Goal: Task Accomplishment & Management: Manage account settings

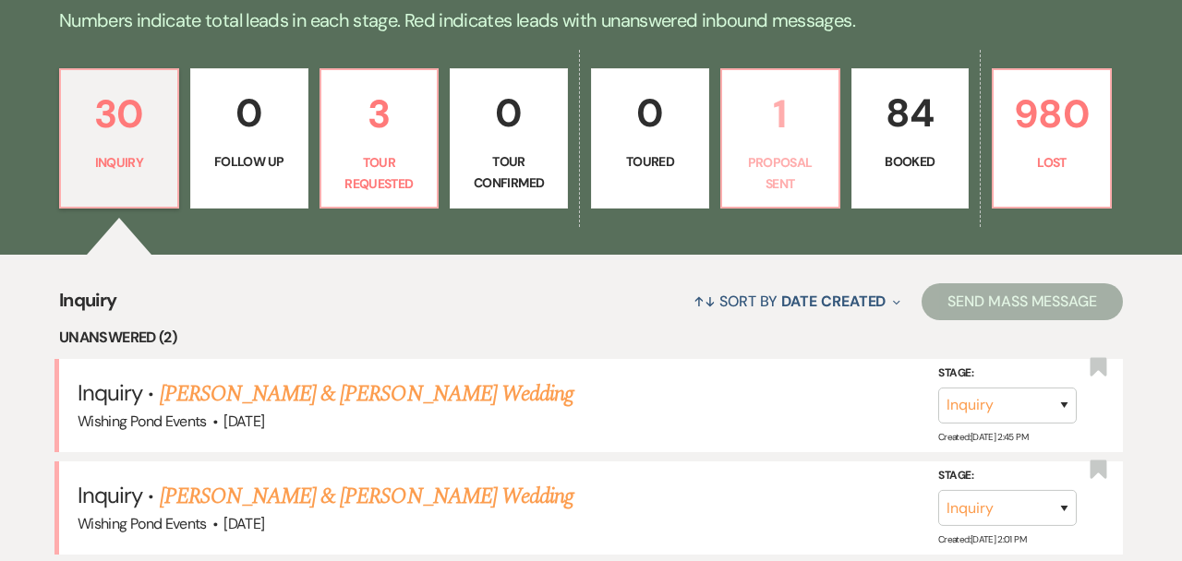
scroll to position [505, 0]
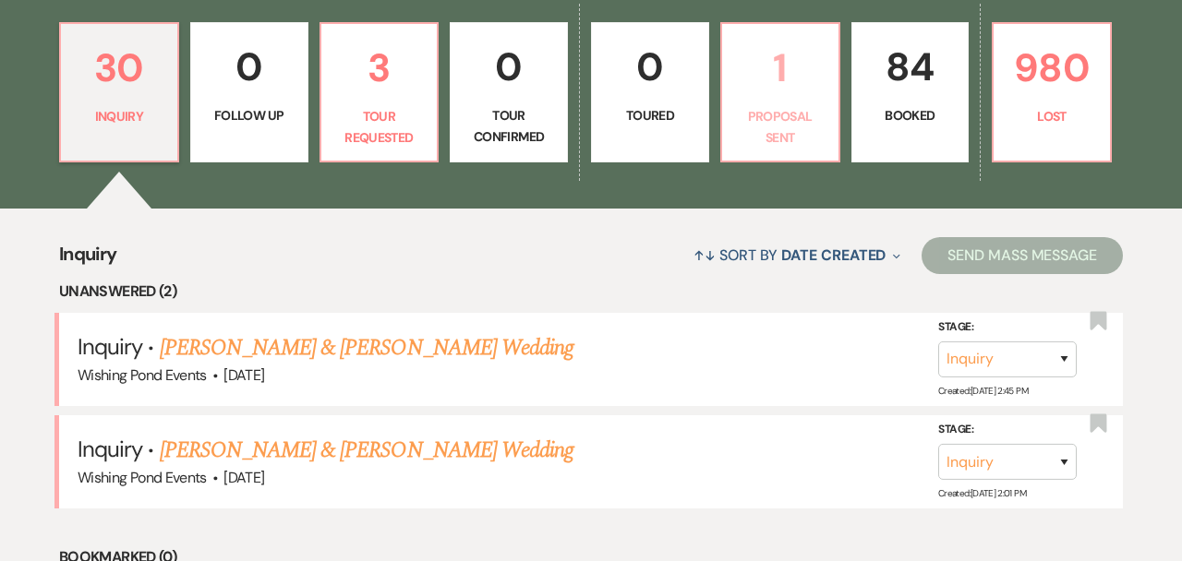
click at [793, 83] on p "1" at bounding box center [780, 68] width 94 height 62
select select "6"
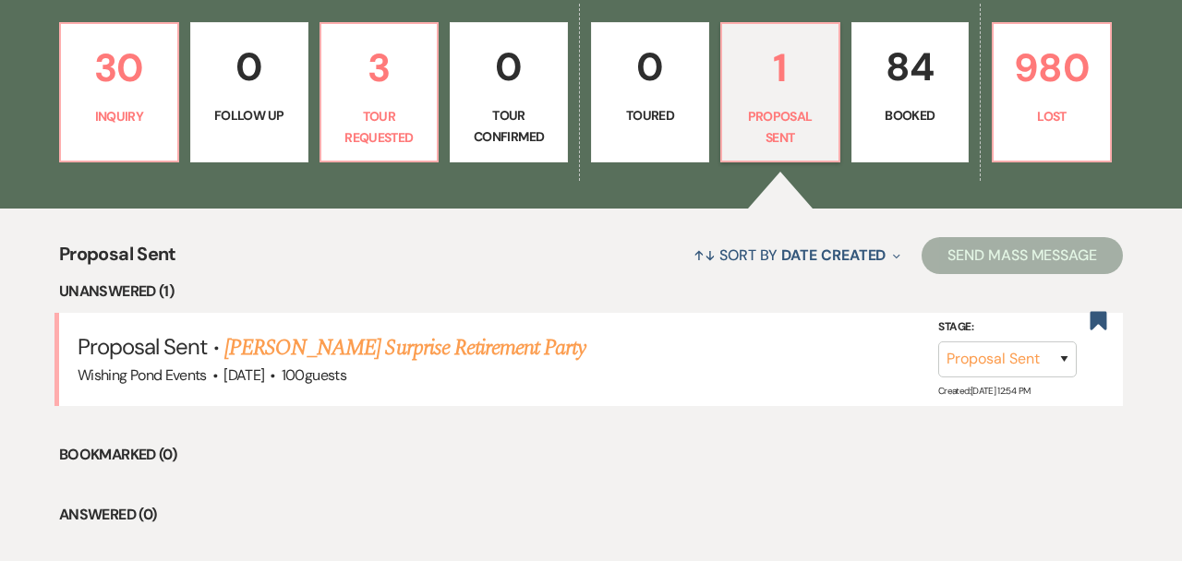
scroll to position [611, 0]
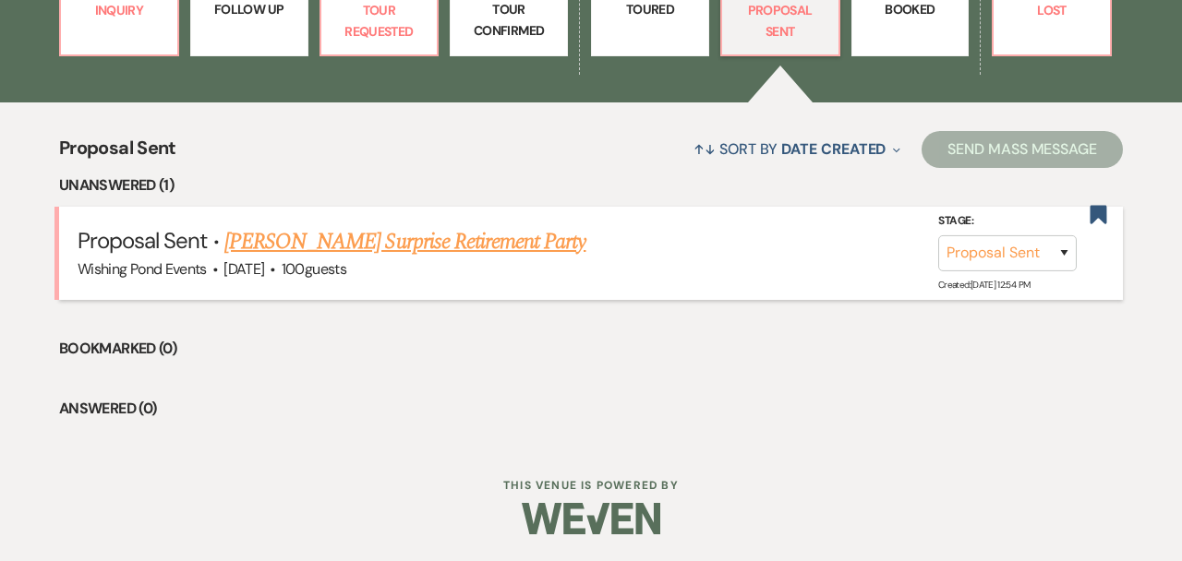
click at [473, 247] on link "[PERSON_NAME] Surprise Retirement Party" at bounding box center [405, 241] width 362 height 33
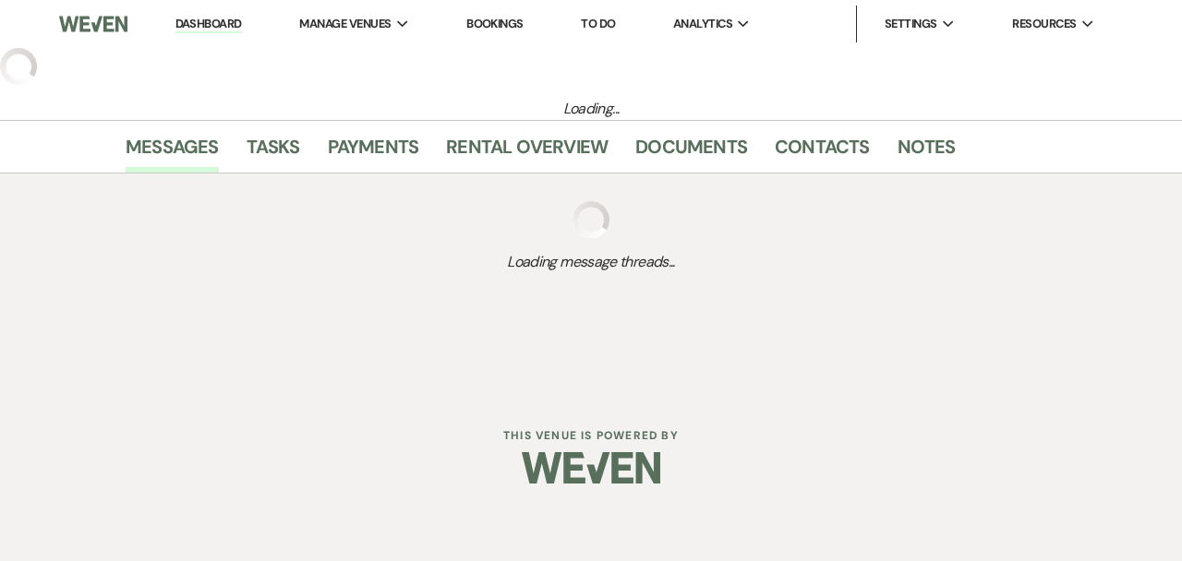
select select "6"
select select "5"
select select "13"
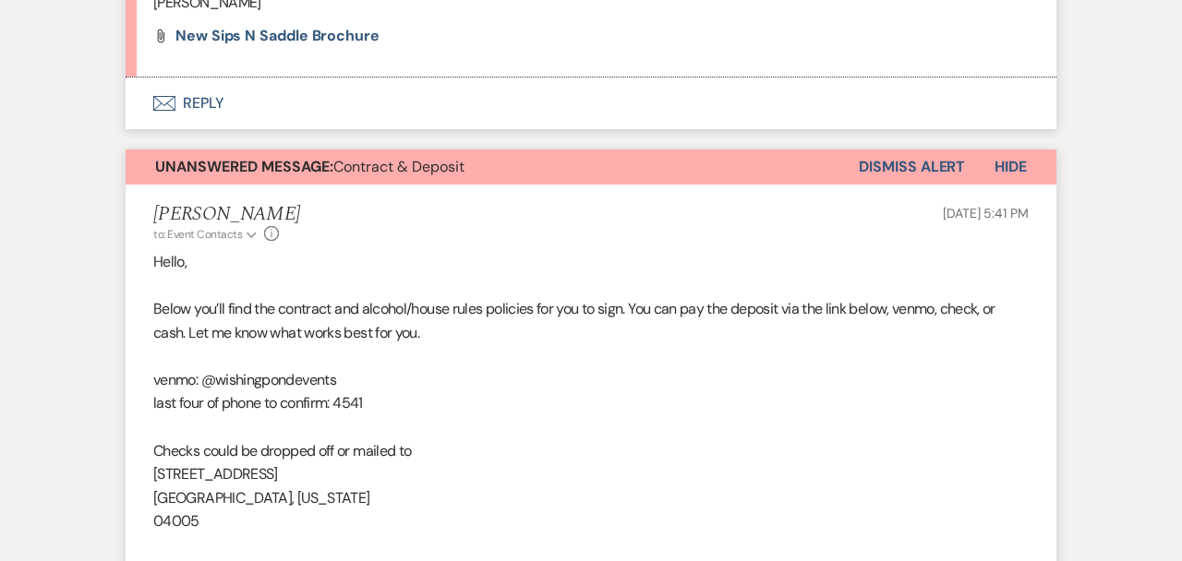
scroll to position [1961, 0]
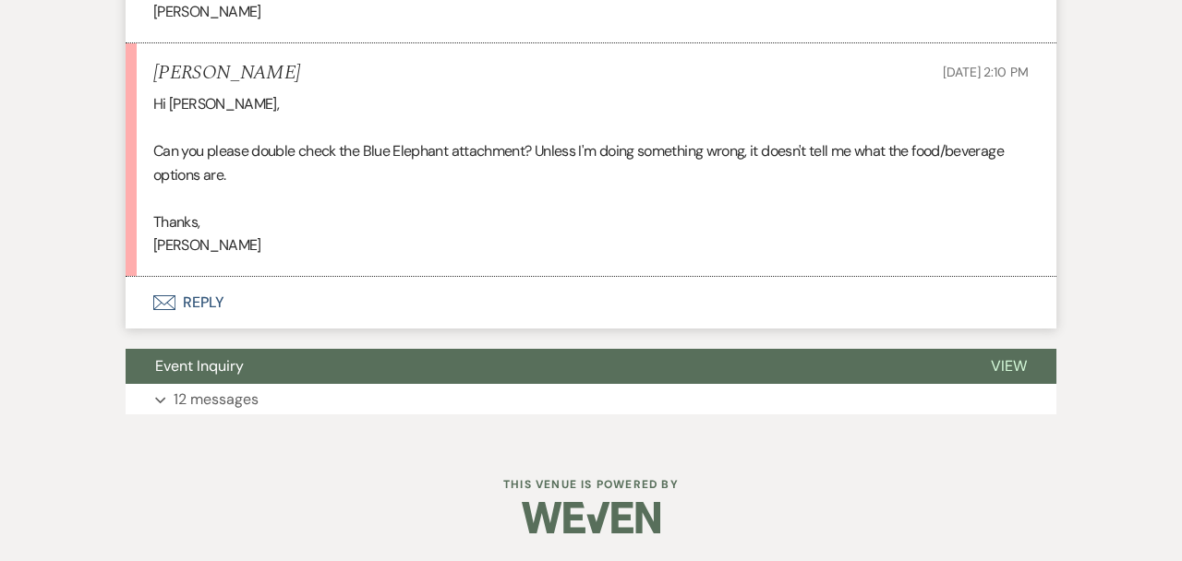
click at [433, 311] on button "Envelope Reply" at bounding box center [591, 303] width 931 height 52
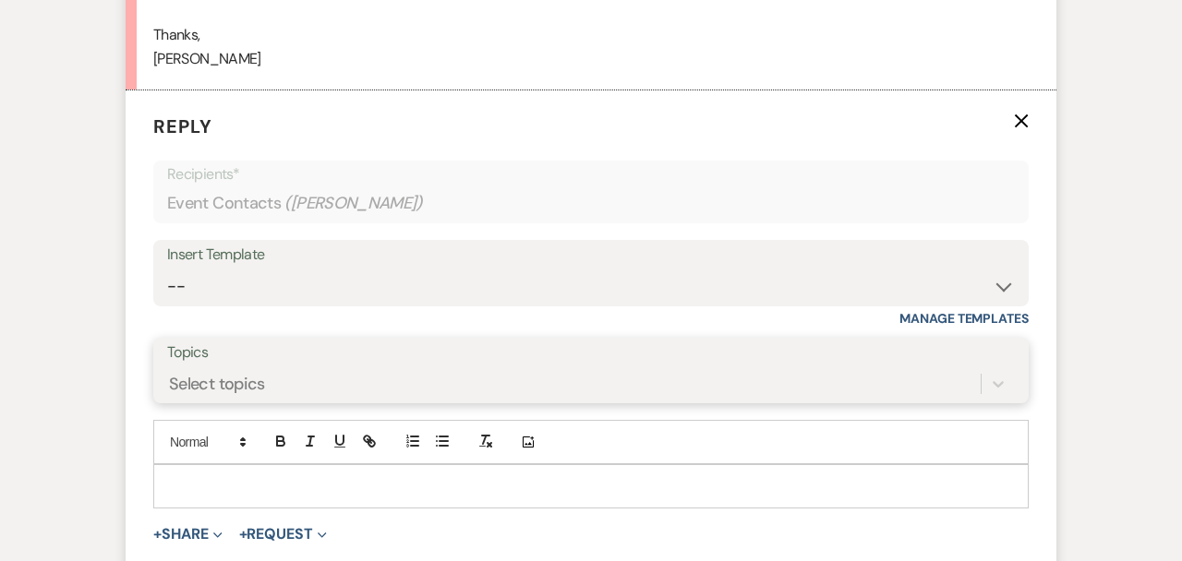
click at [481, 394] on div "Select topics" at bounding box center [591, 384] width 848 height 35
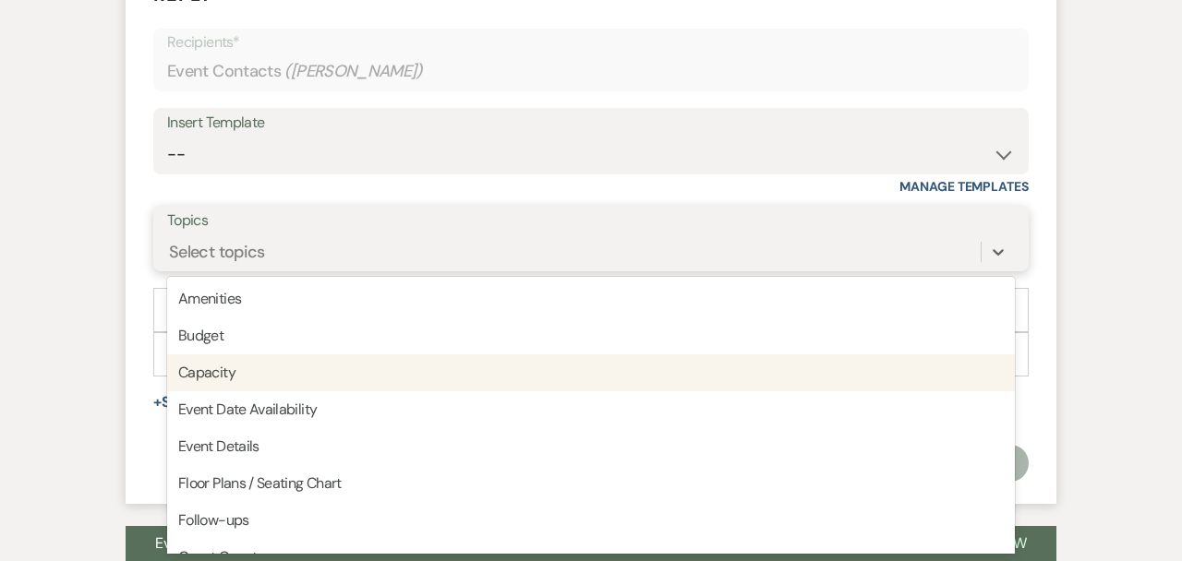
scroll to position [2281, 0]
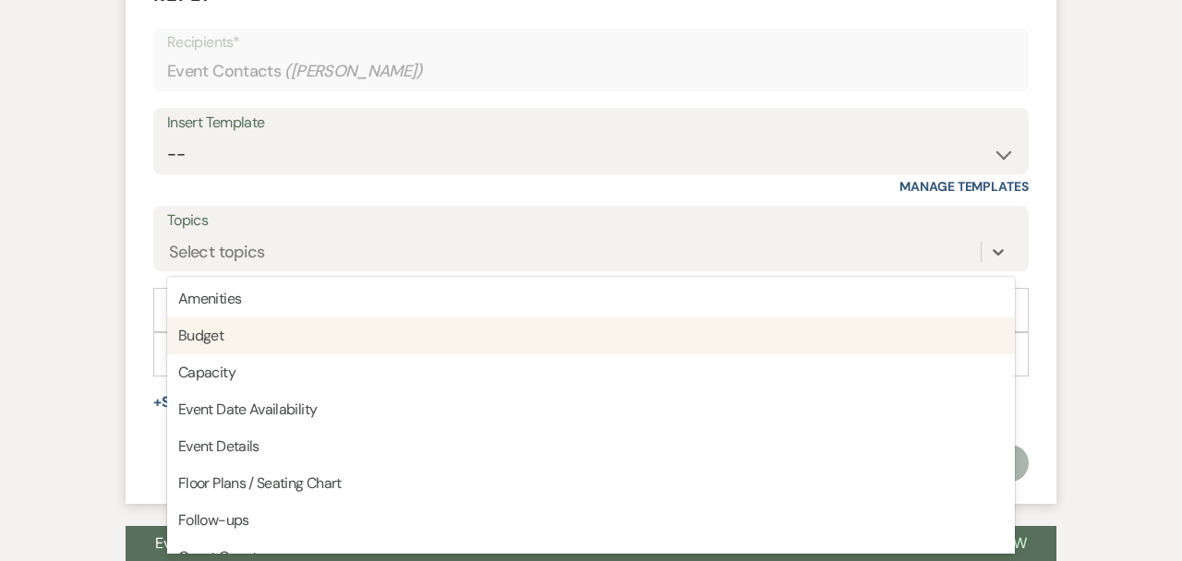
click at [362, 135] on div "Insert Template" at bounding box center [591, 123] width 848 height 27
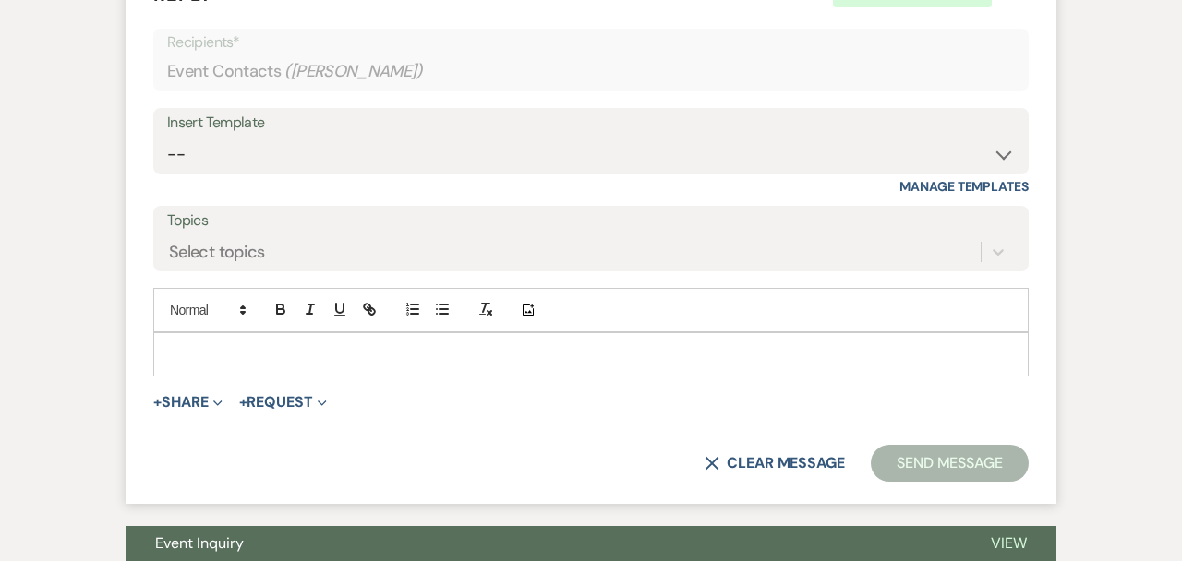
click at [343, 340] on div at bounding box center [590, 354] width 873 height 42
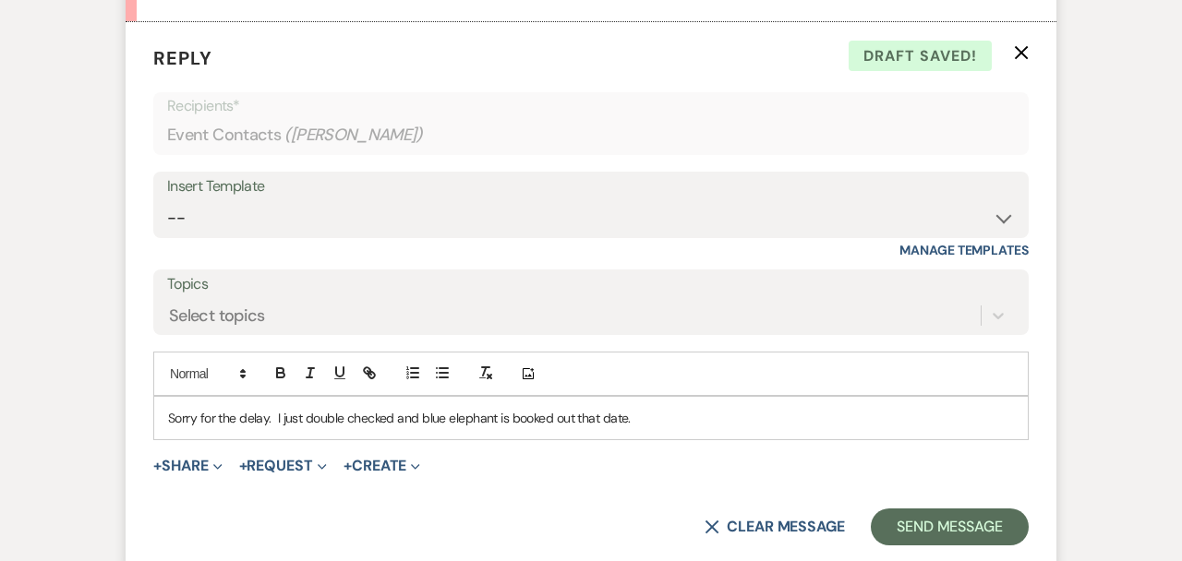
scroll to position [2458, 0]
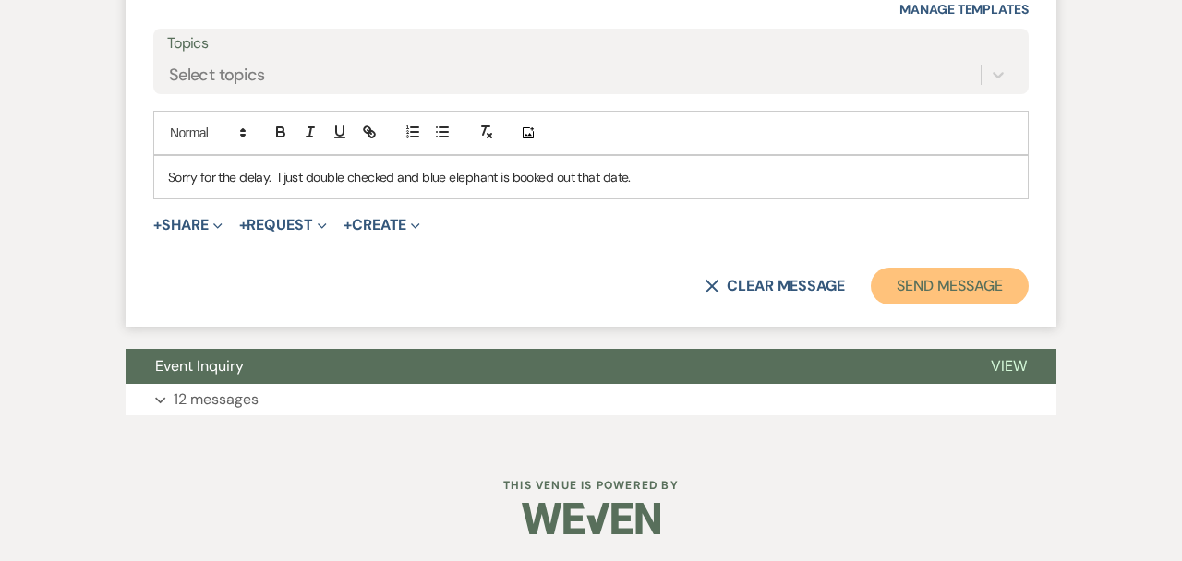
click at [928, 285] on button "Send Message" at bounding box center [950, 286] width 158 height 37
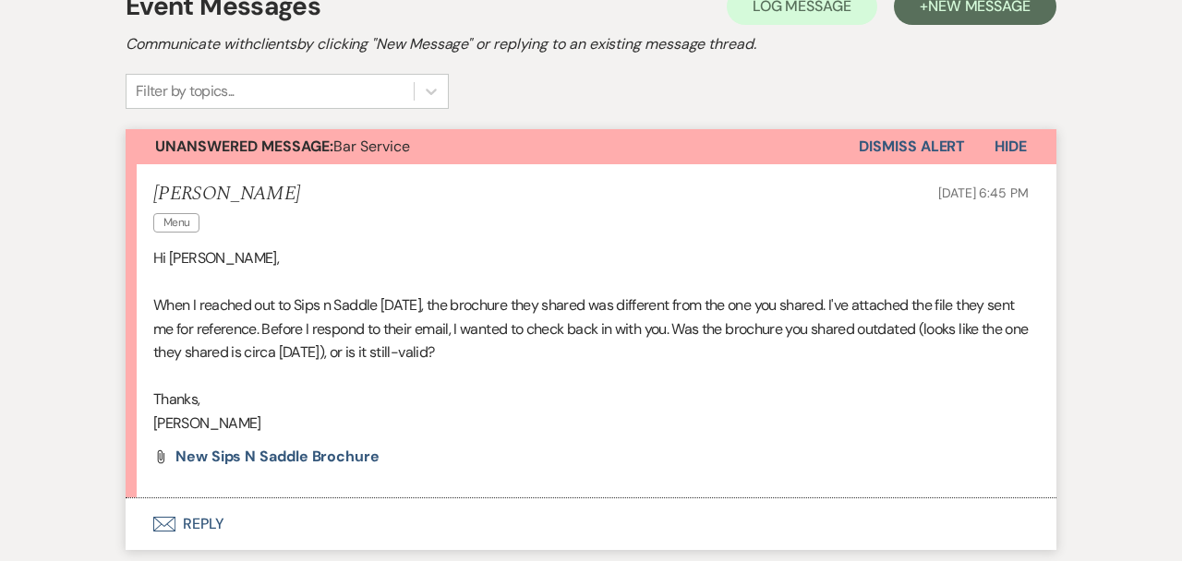
scroll to position [660, 0]
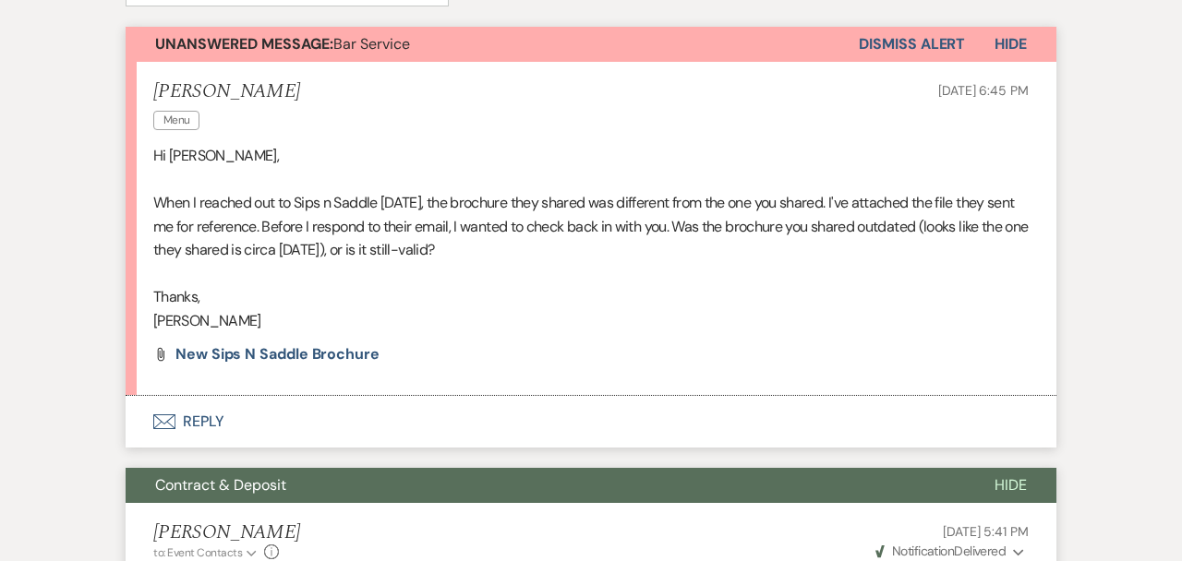
click at [756, 428] on button "Envelope Reply" at bounding box center [591, 422] width 931 height 52
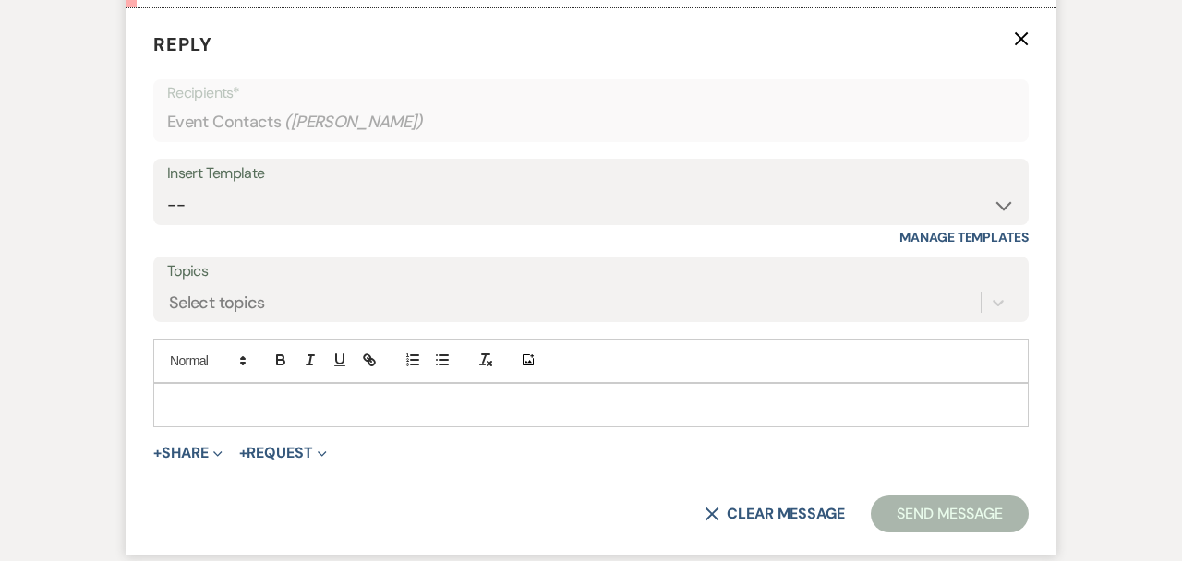
scroll to position [1049, 0]
click at [433, 396] on p at bounding box center [591, 404] width 846 height 20
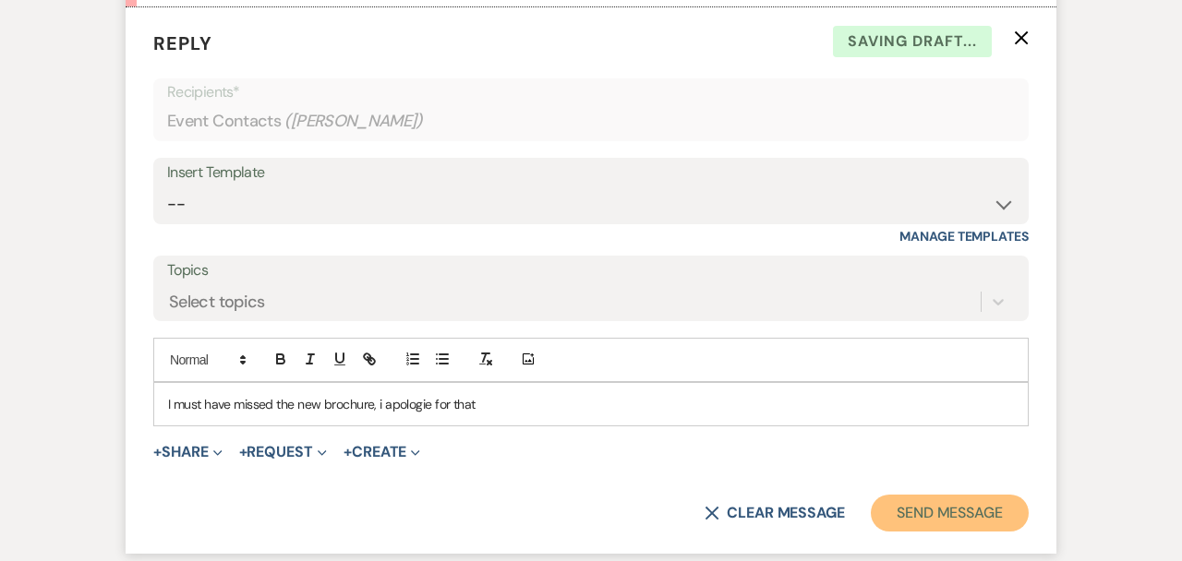
click at [917, 500] on button "Send Message" at bounding box center [950, 513] width 158 height 37
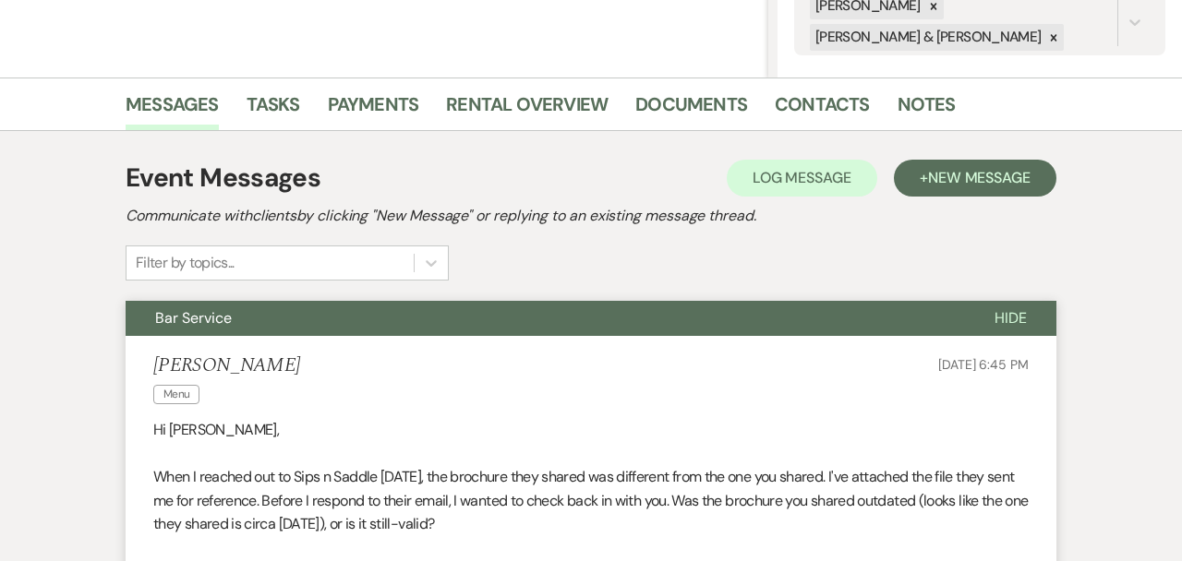
scroll to position [0, 0]
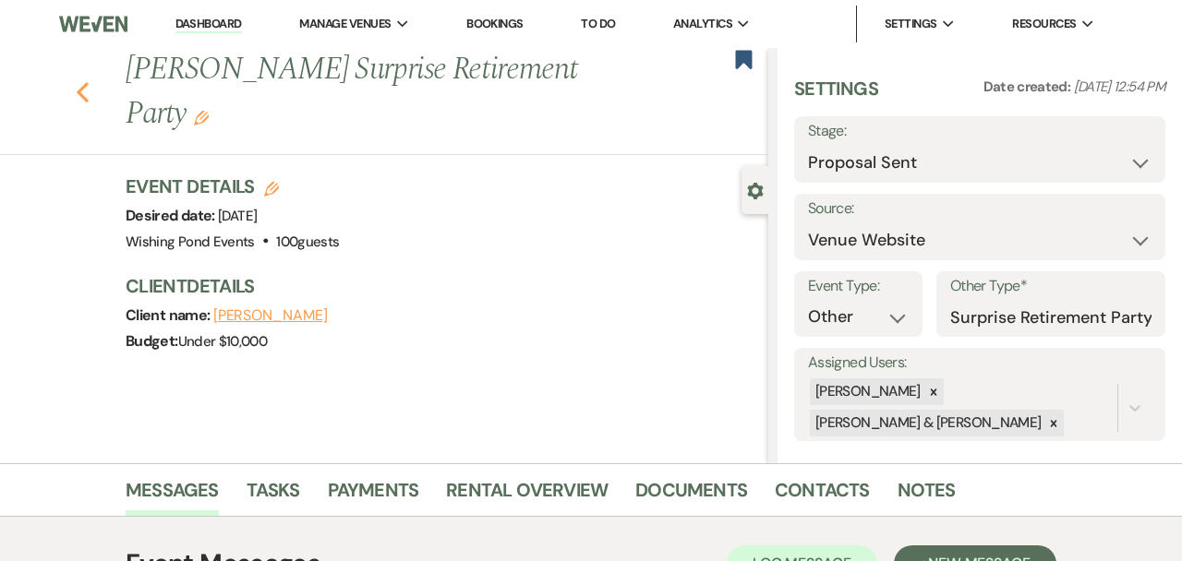
click at [79, 94] on use "button" at bounding box center [83, 92] width 12 height 20
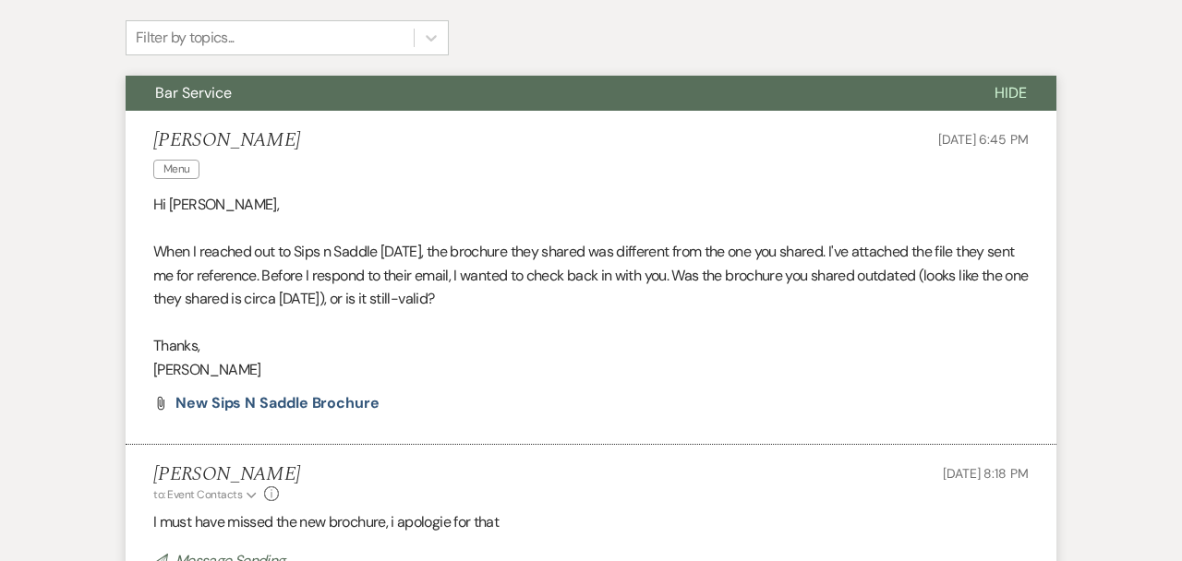
select select "6"
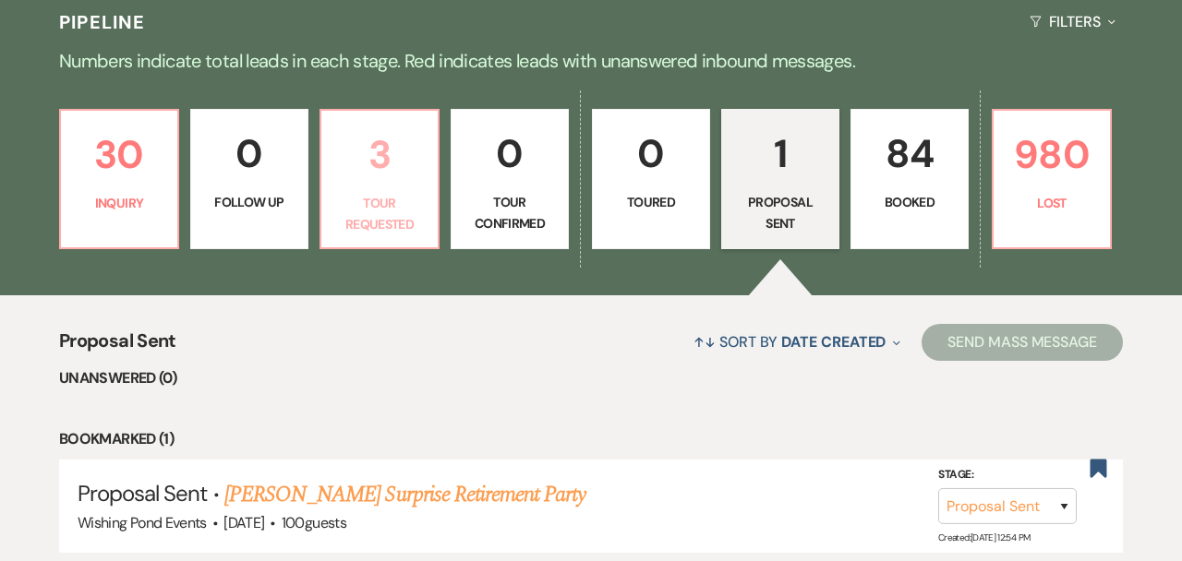
click at [398, 197] on p "Tour Requested" at bounding box center [379, 214] width 94 height 42
select select "2"
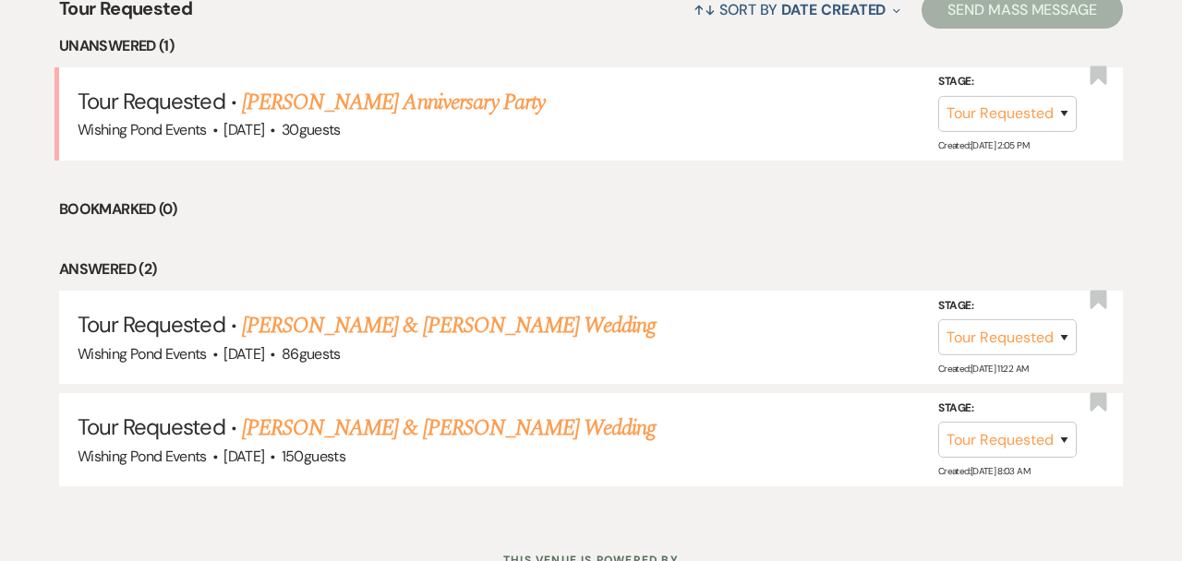
scroll to position [755, 0]
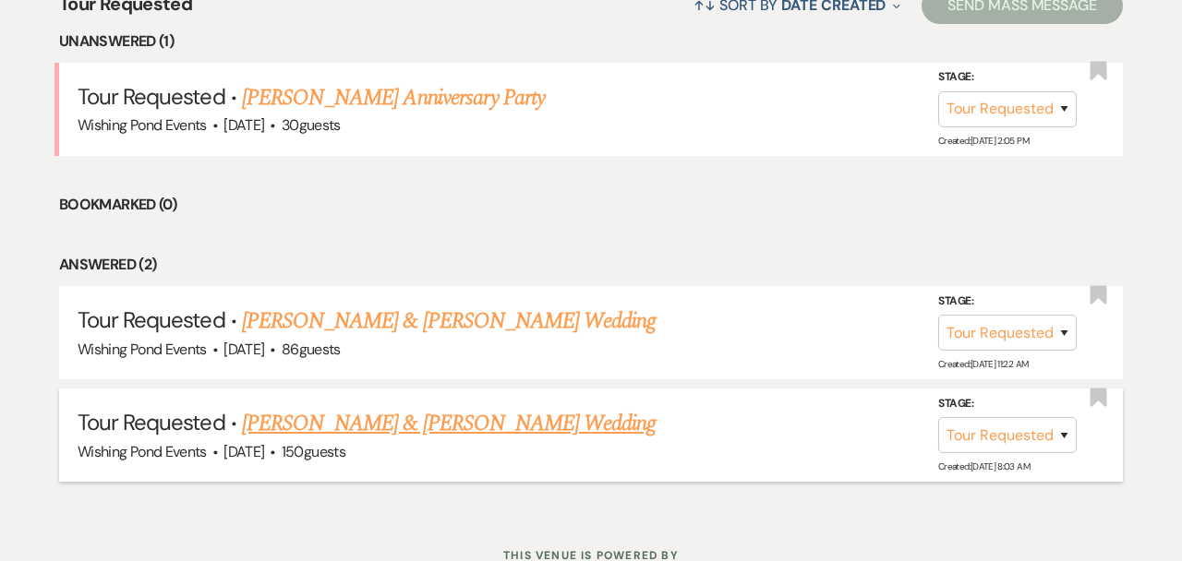
click at [414, 425] on link "[PERSON_NAME] & [PERSON_NAME] Wedding" at bounding box center [449, 423] width 414 height 33
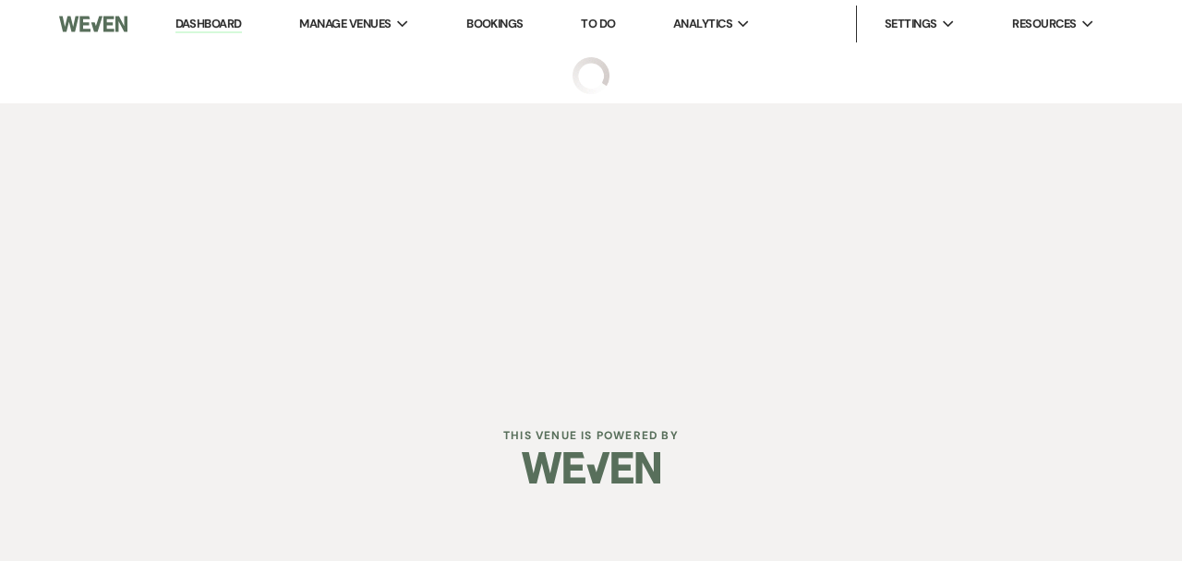
select select "2"
select select "1"
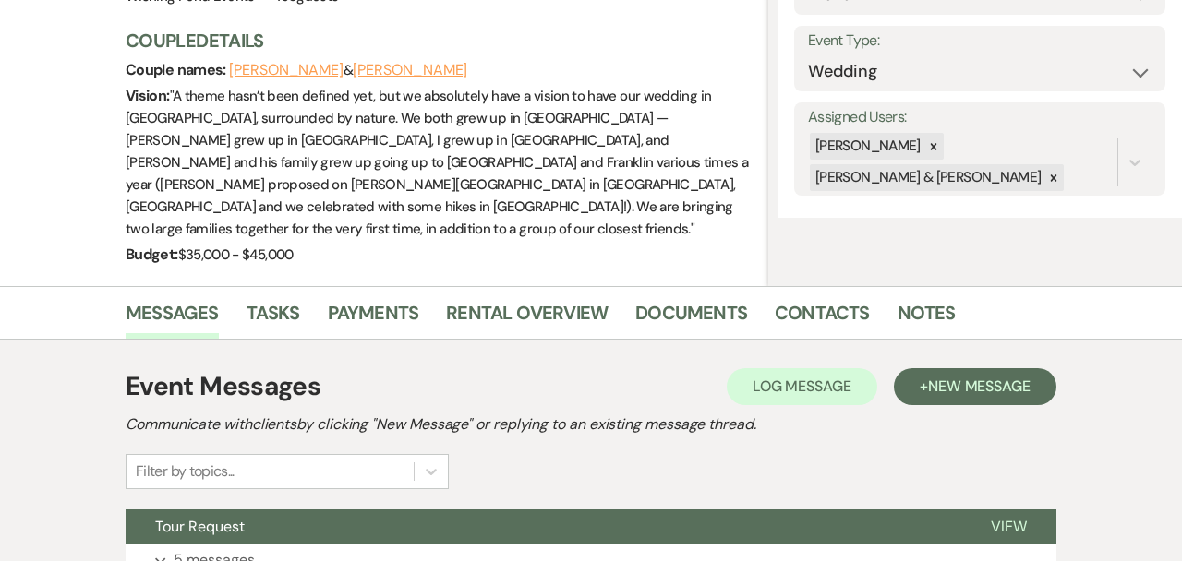
scroll to position [338, 0]
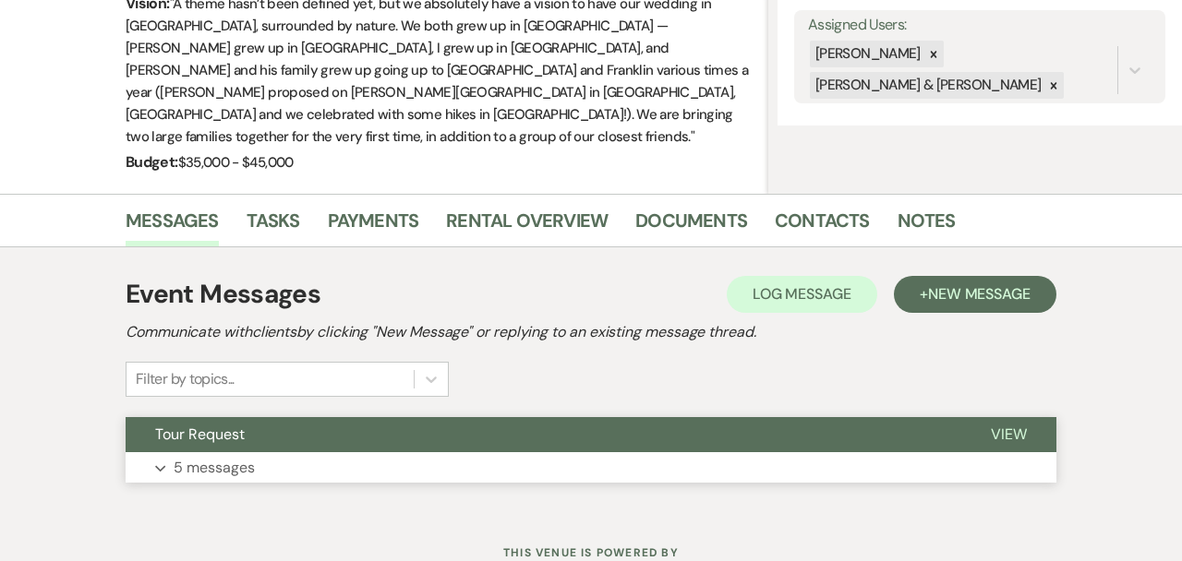
click at [420, 417] on button "Tour Request" at bounding box center [544, 434] width 836 height 35
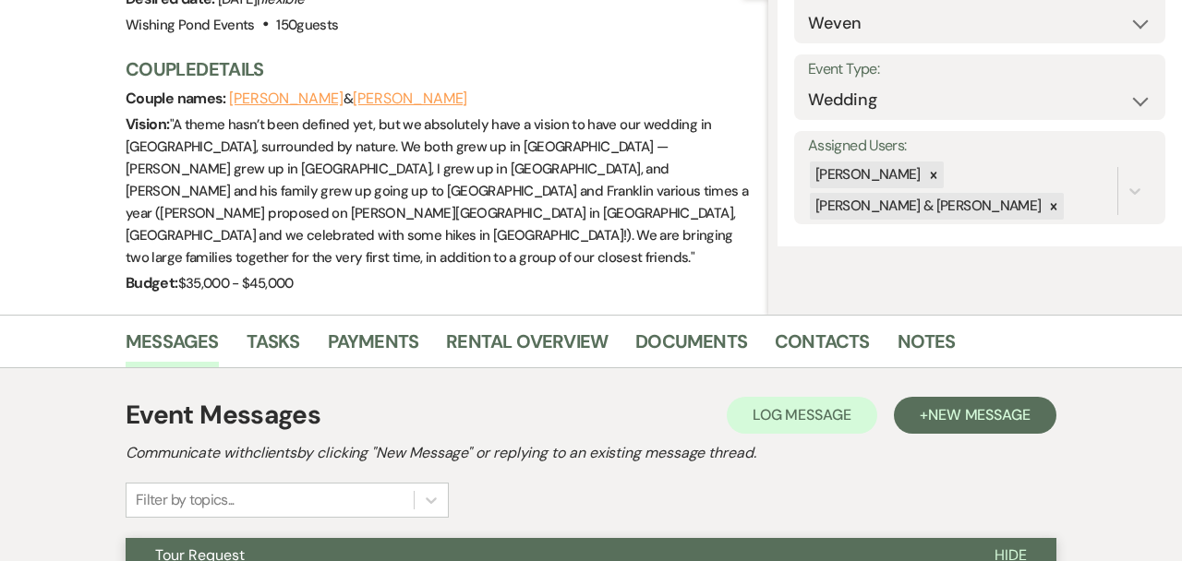
scroll to position [0, 0]
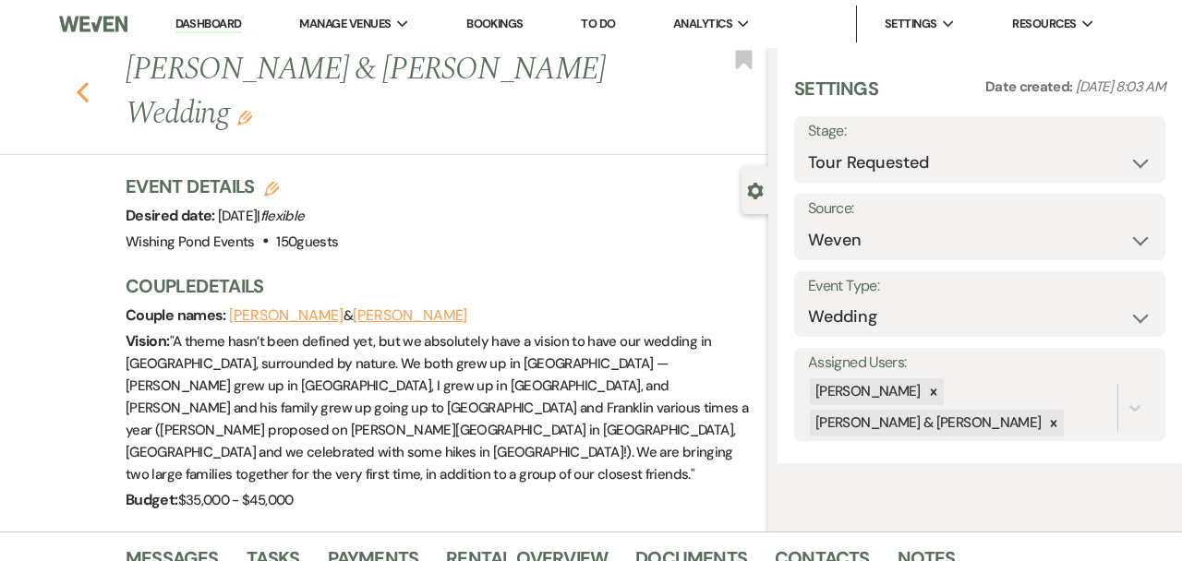
click at [85, 82] on use "button" at bounding box center [83, 92] width 12 height 20
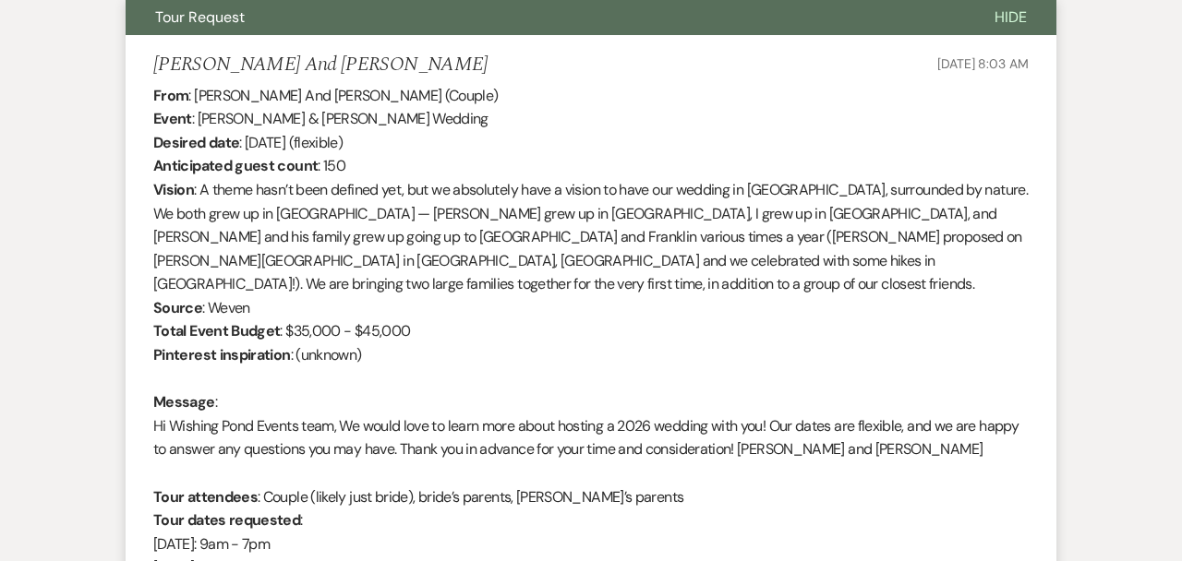
select select "2"
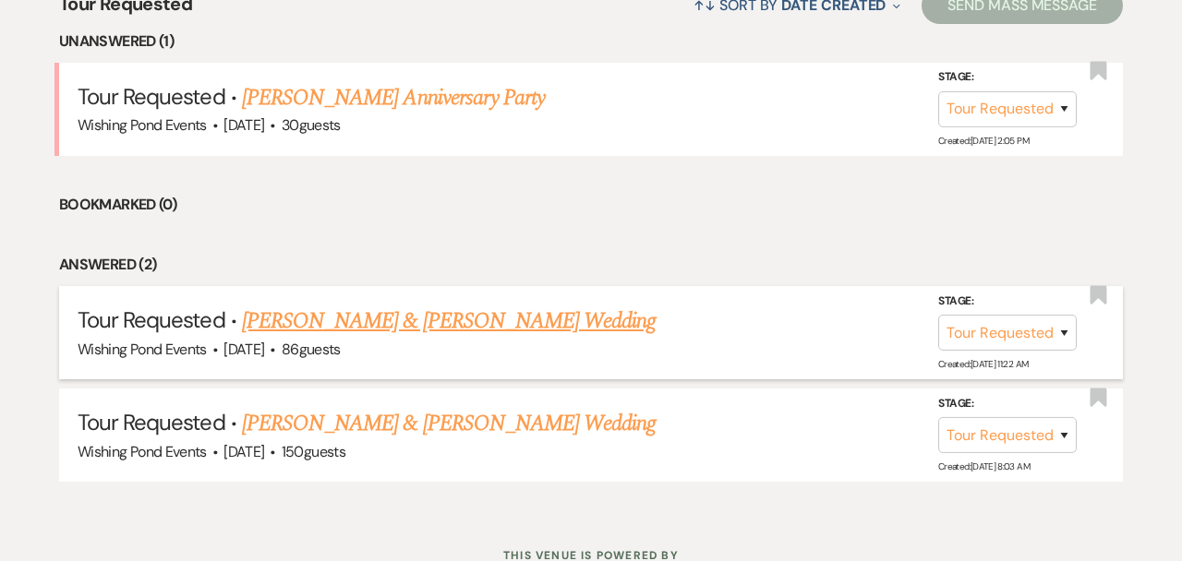
click at [347, 327] on link "[PERSON_NAME] & [PERSON_NAME] Wedding" at bounding box center [449, 321] width 414 height 33
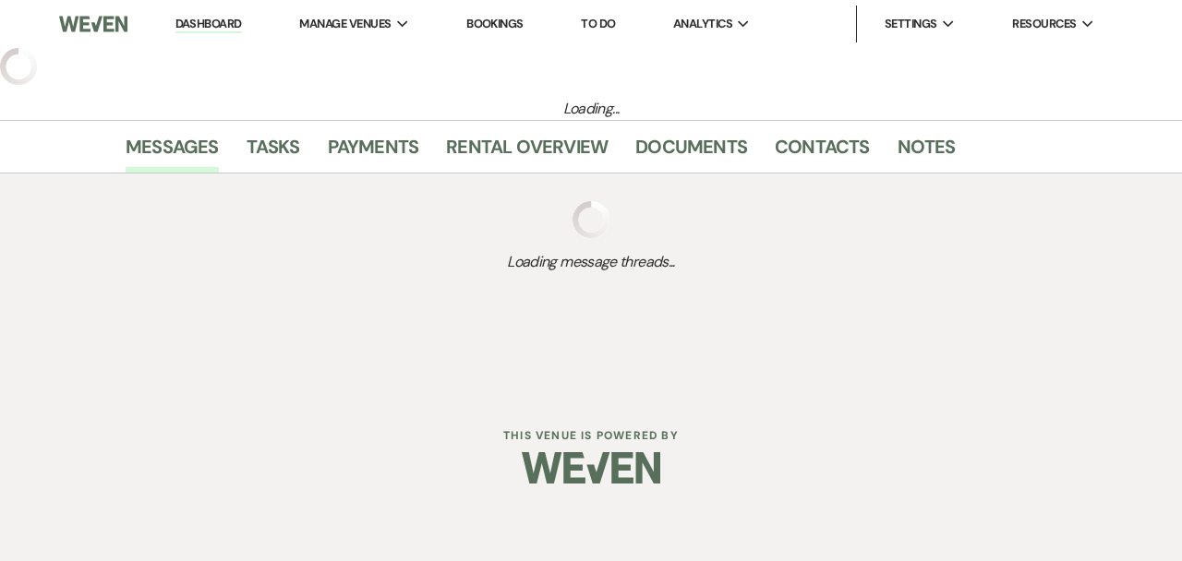
select select "2"
select select "5"
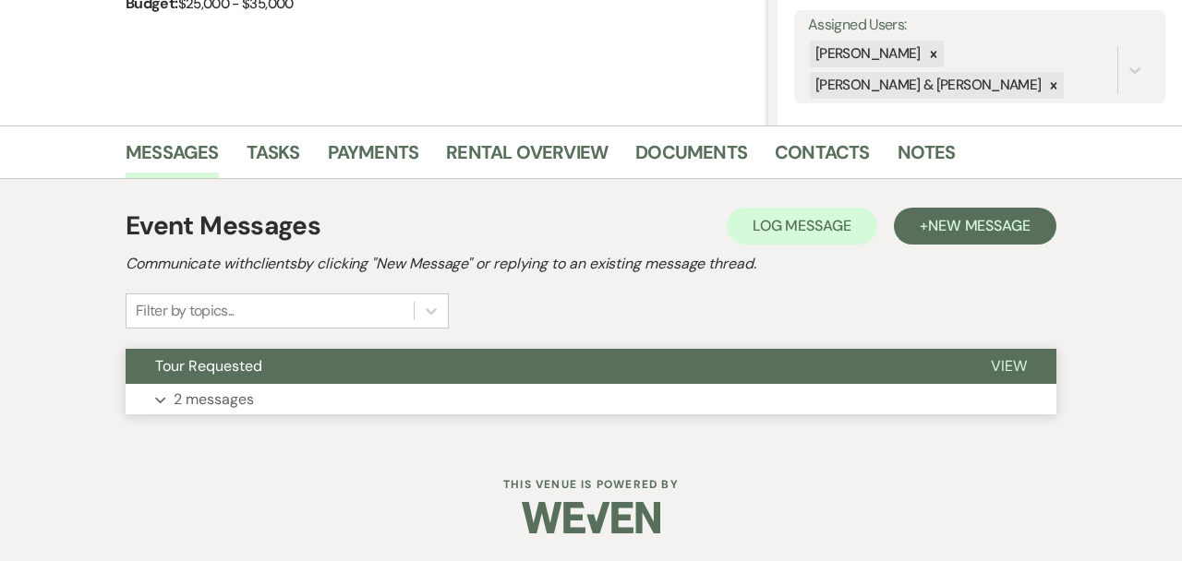
click at [332, 391] on button "Expand 2 messages" at bounding box center [591, 399] width 931 height 31
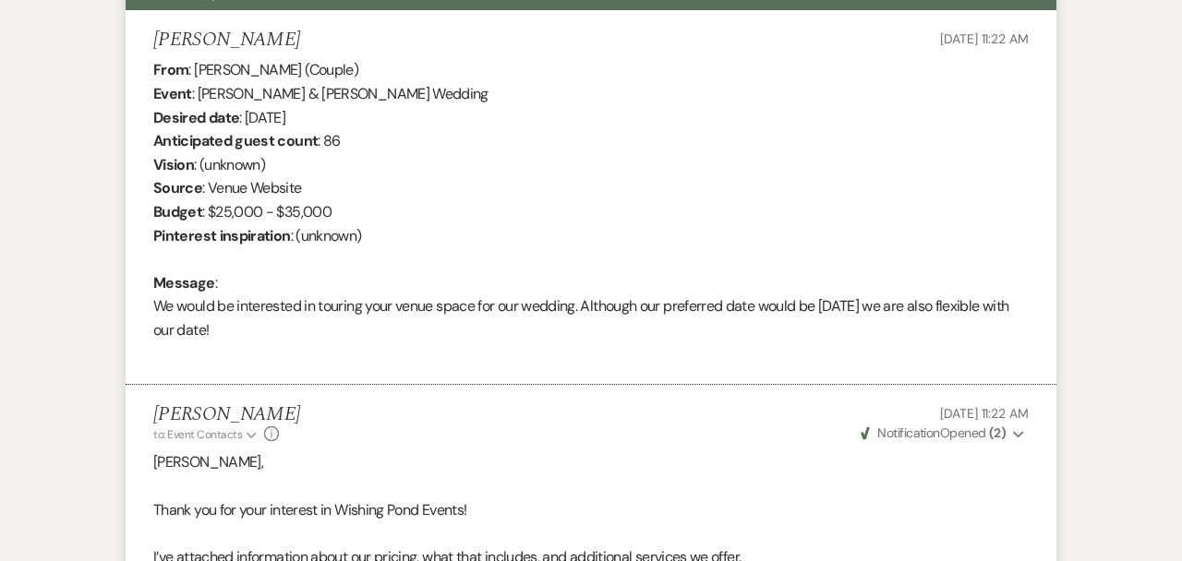
scroll to position [724, 0]
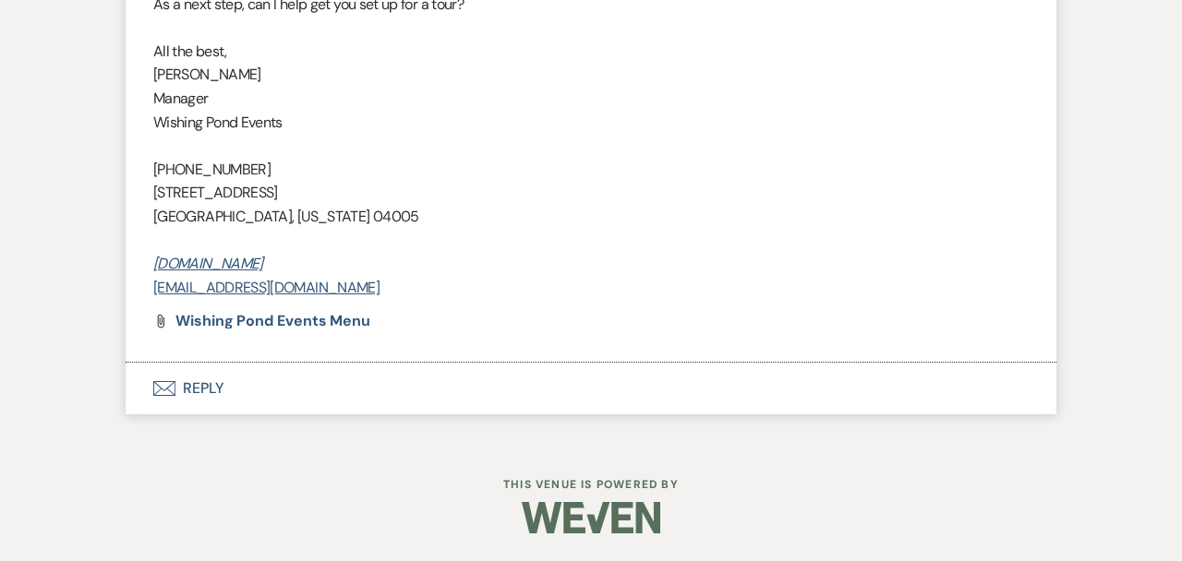
click at [322, 398] on button "Envelope Reply" at bounding box center [591, 389] width 931 height 52
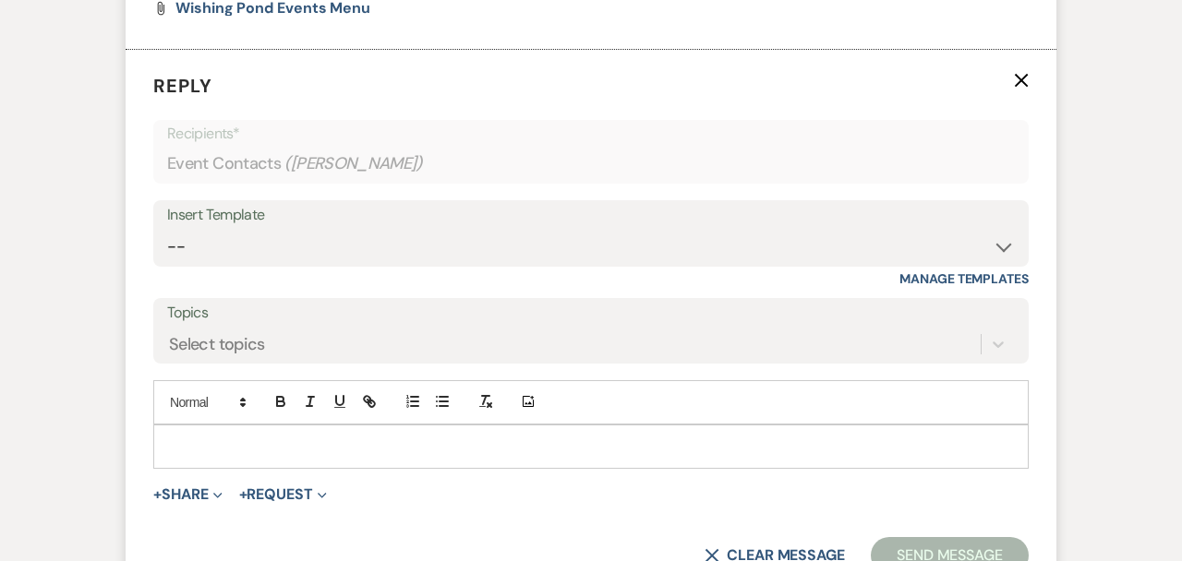
scroll to position [1928, 0]
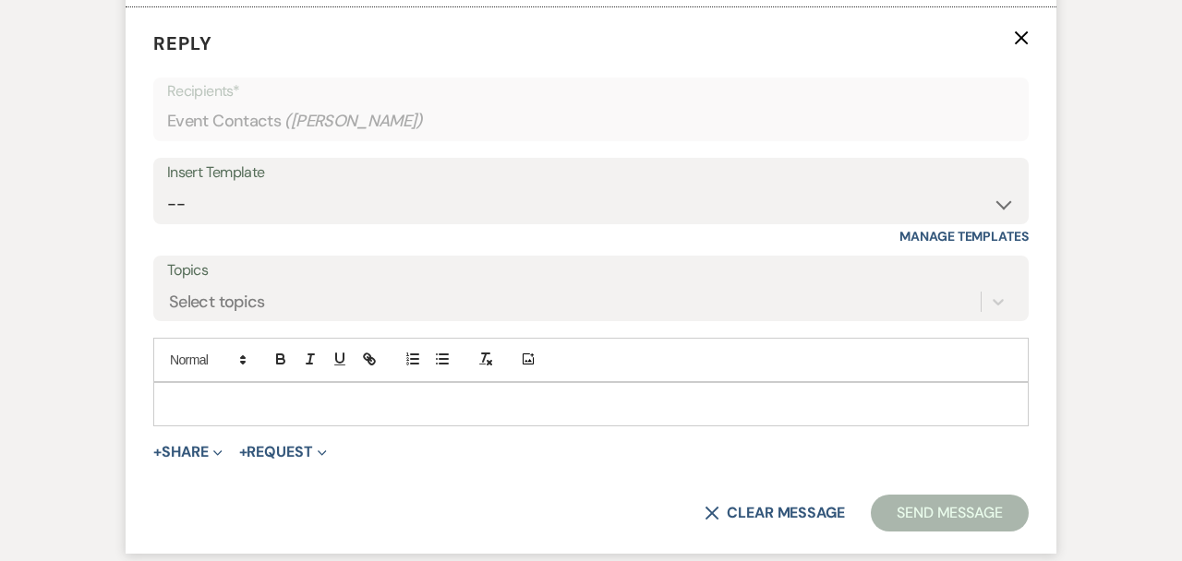
click at [343, 415] on div at bounding box center [590, 404] width 873 height 42
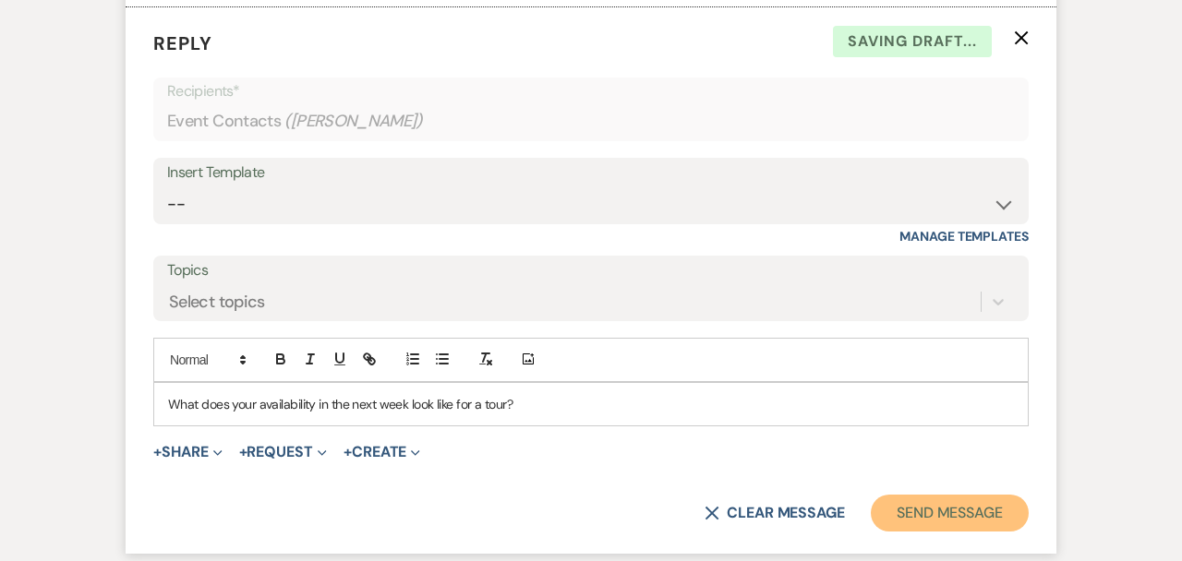
click at [937, 517] on button "Send Message" at bounding box center [950, 513] width 158 height 37
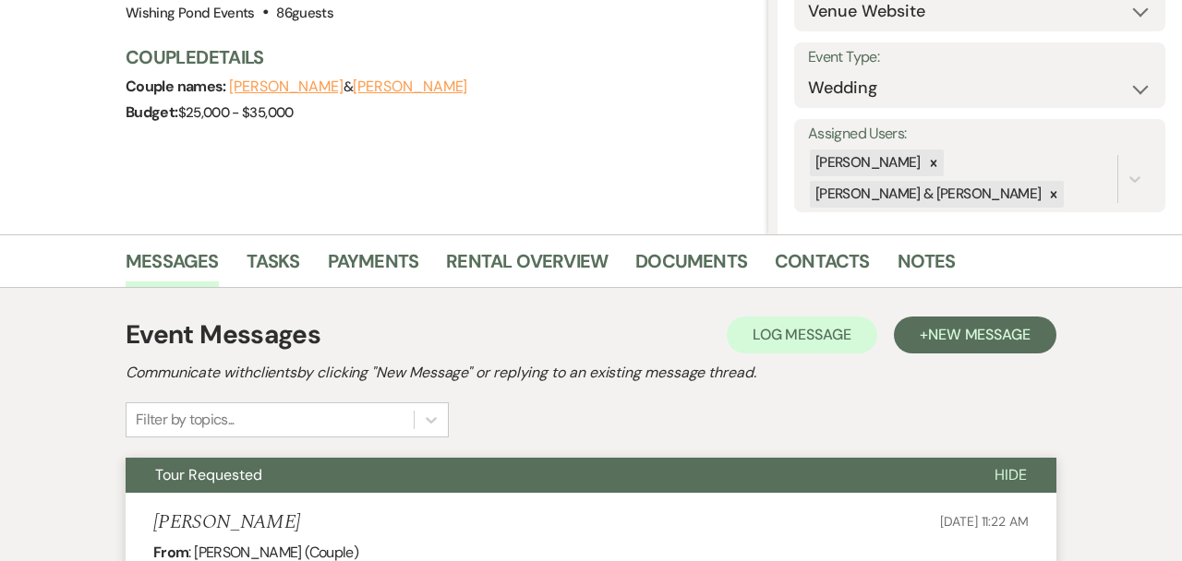
scroll to position [0, 0]
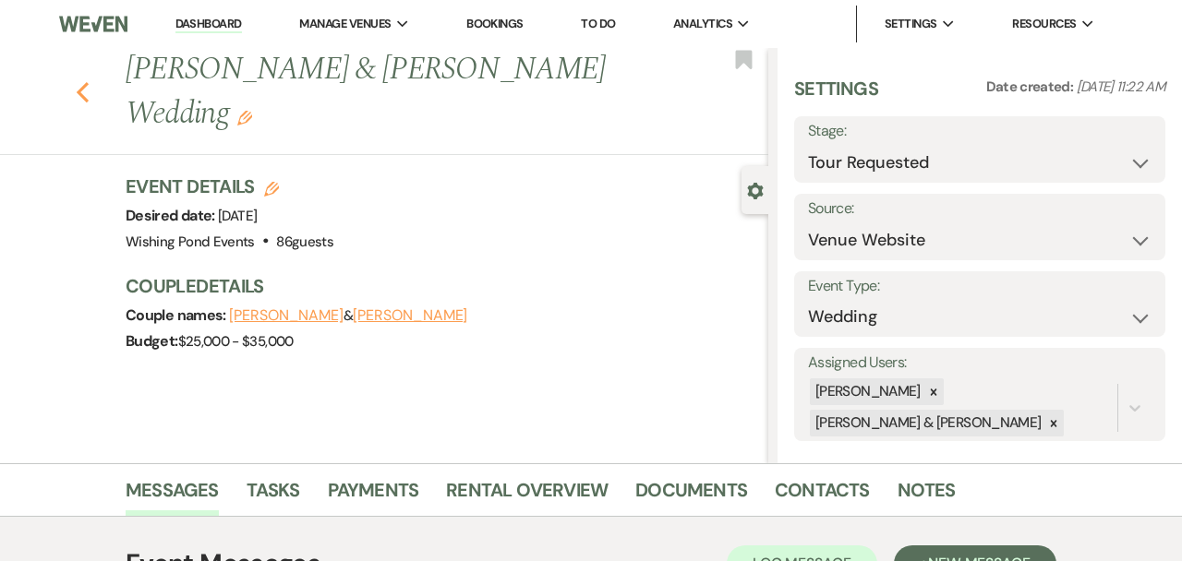
click at [82, 88] on use "button" at bounding box center [83, 92] width 12 height 20
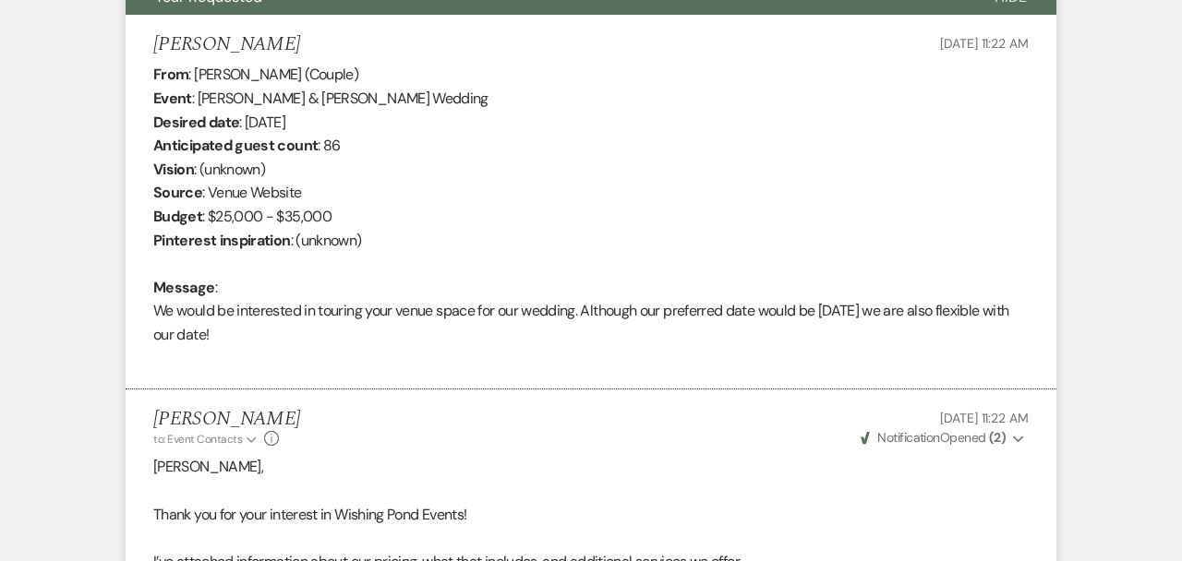
select select "2"
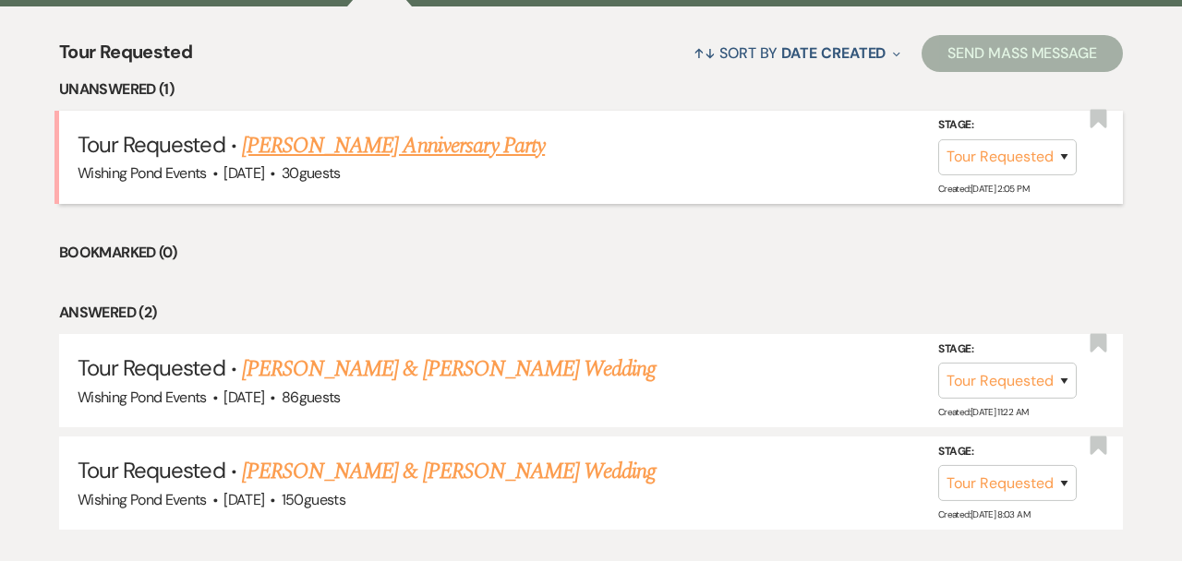
click at [311, 144] on link "[PERSON_NAME] Anniversary Party" at bounding box center [393, 145] width 303 height 33
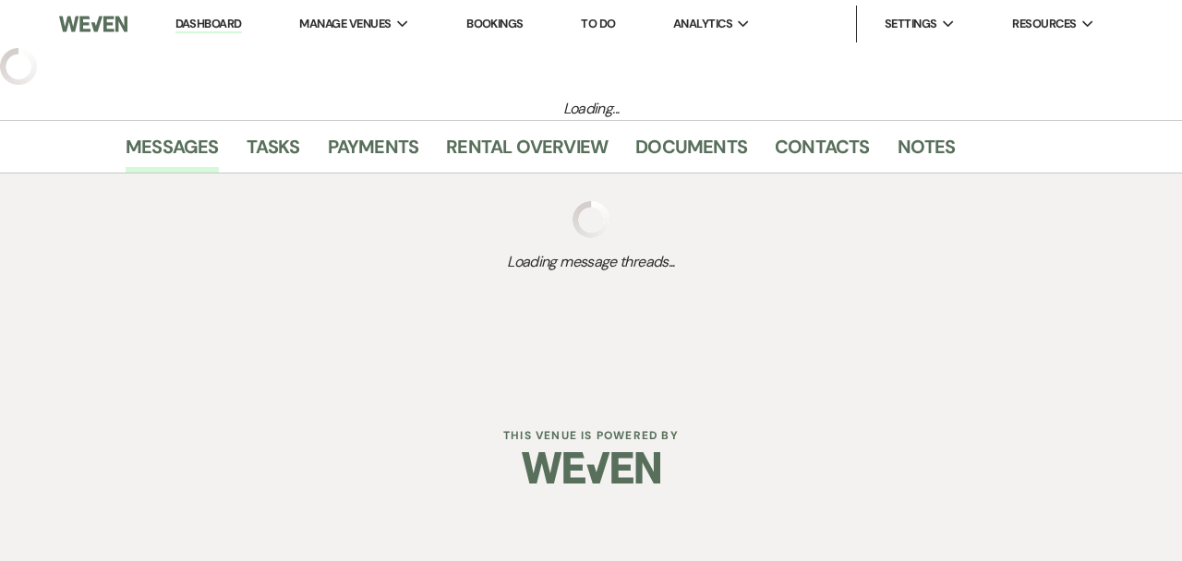
select select "2"
select select "5"
select select "17"
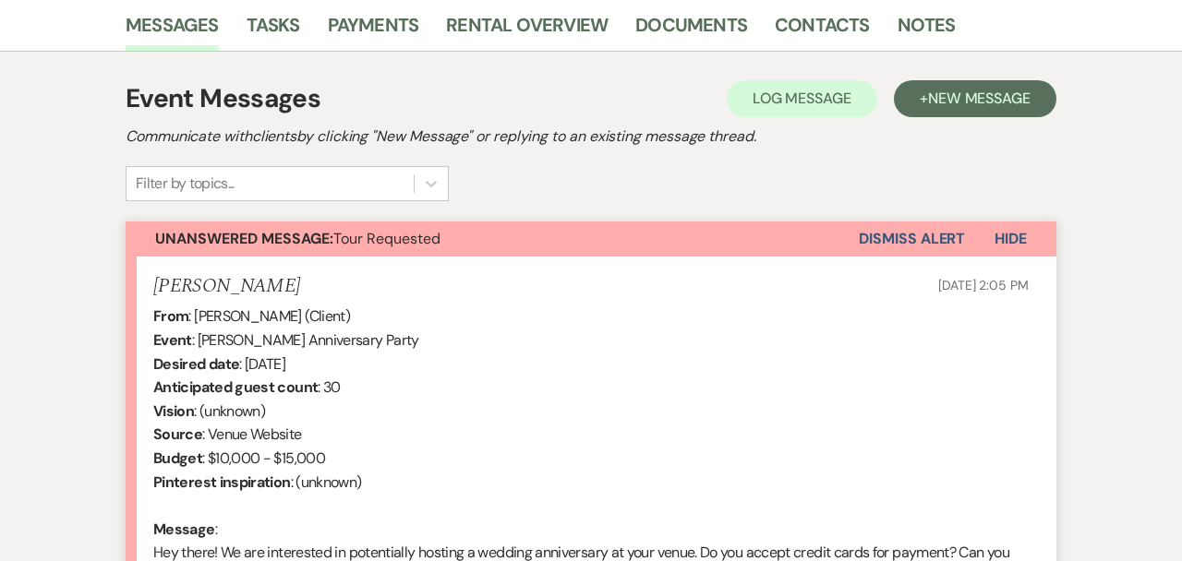
scroll to position [464, 0]
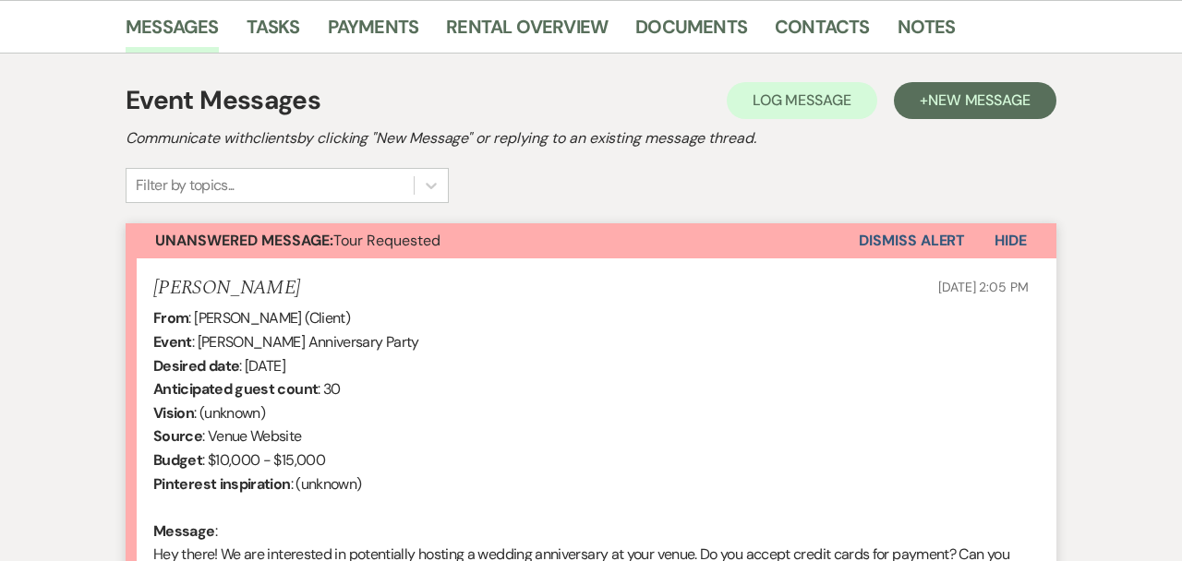
click at [919, 238] on button "Dismiss Alert" at bounding box center [912, 240] width 106 height 35
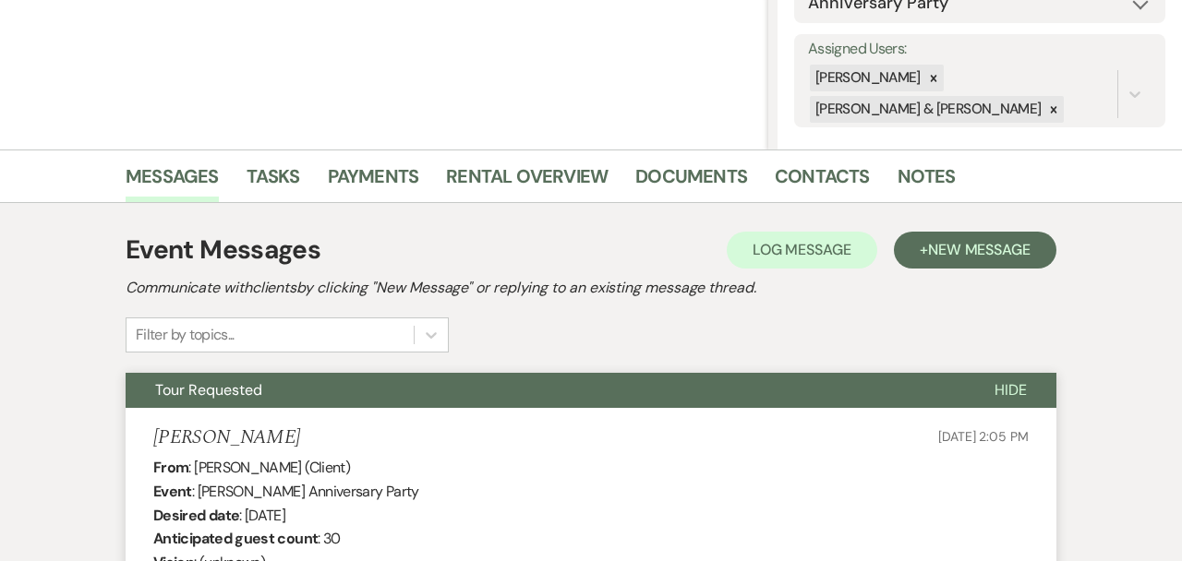
scroll to position [0, 0]
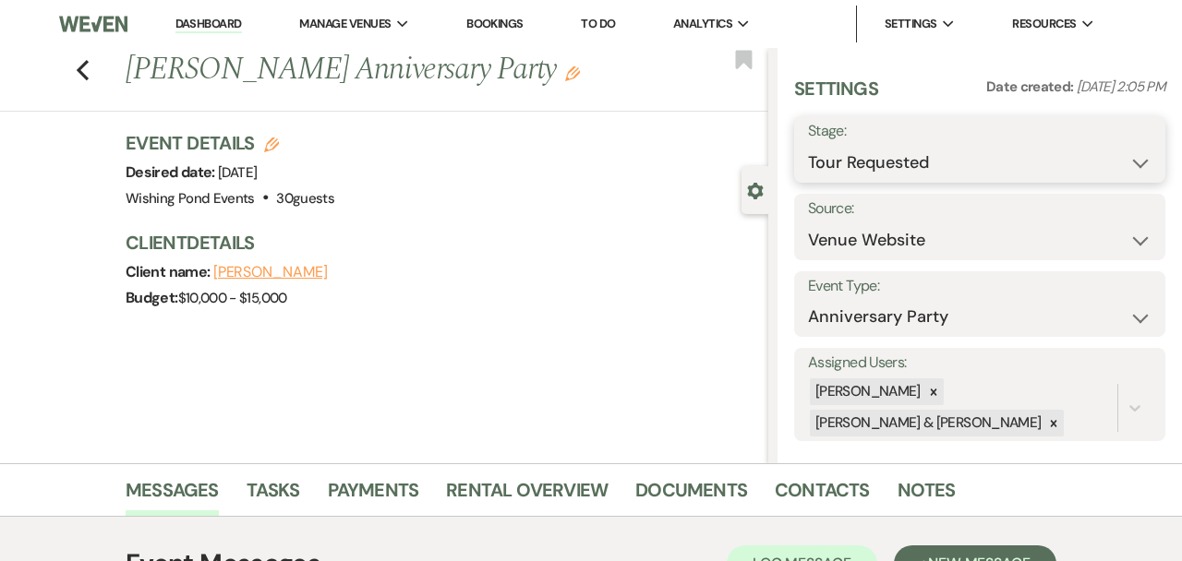
click at [1010, 157] on select "Inquiry Follow Up Tour Requested Tour Confirmed Toured Proposal Sent Booked Lost" at bounding box center [979, 163] width 343 height 36
select select "8"
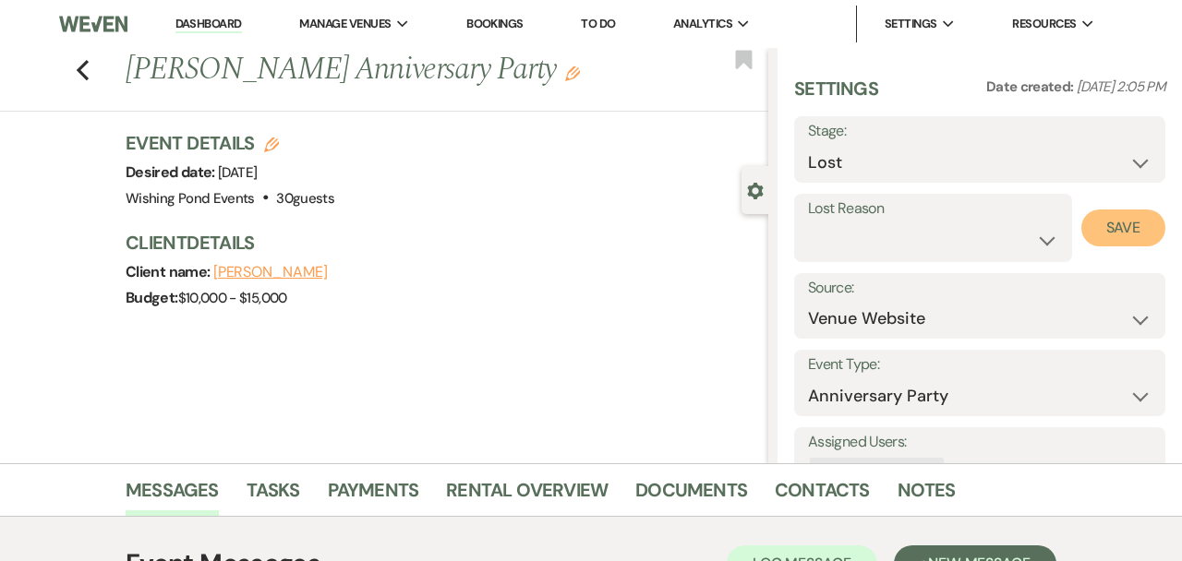
click at [1119, 222] on button "Save" at bounding box center [1123, 228] width 84 height 37
click at [81, 69] on icon "Previous" at bounding box center [83, 70] width 14 height 22
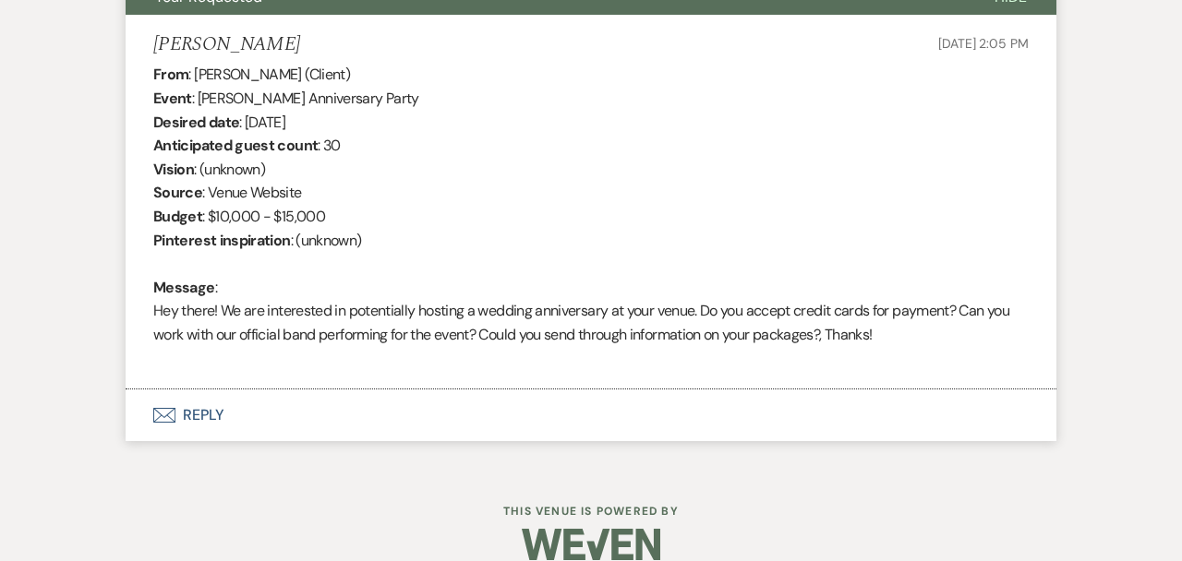
select select "2"
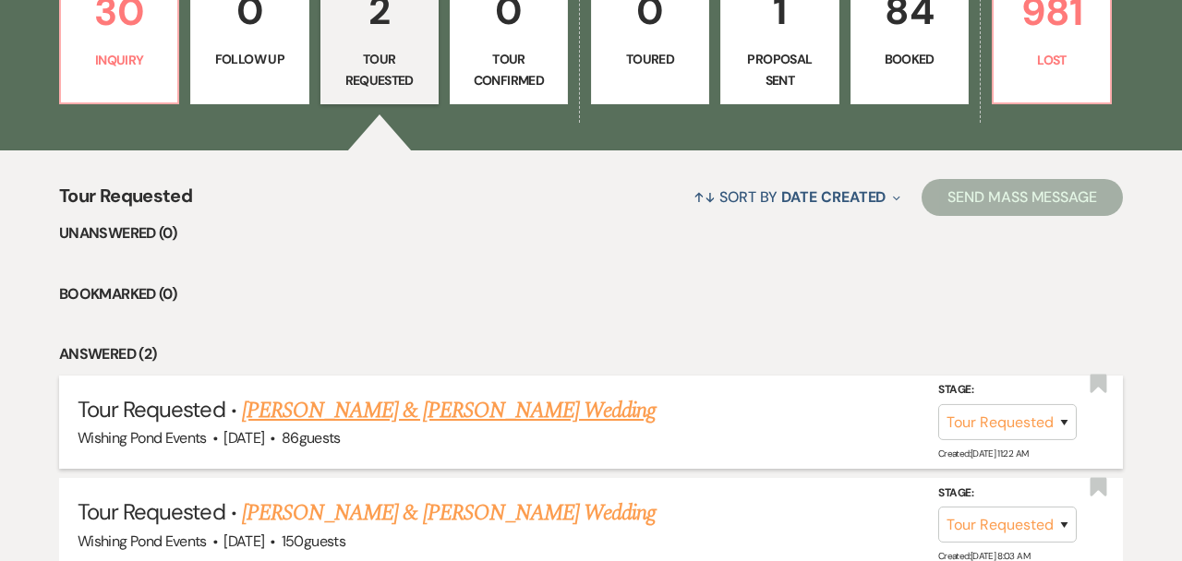
scroll to position [548, 0]
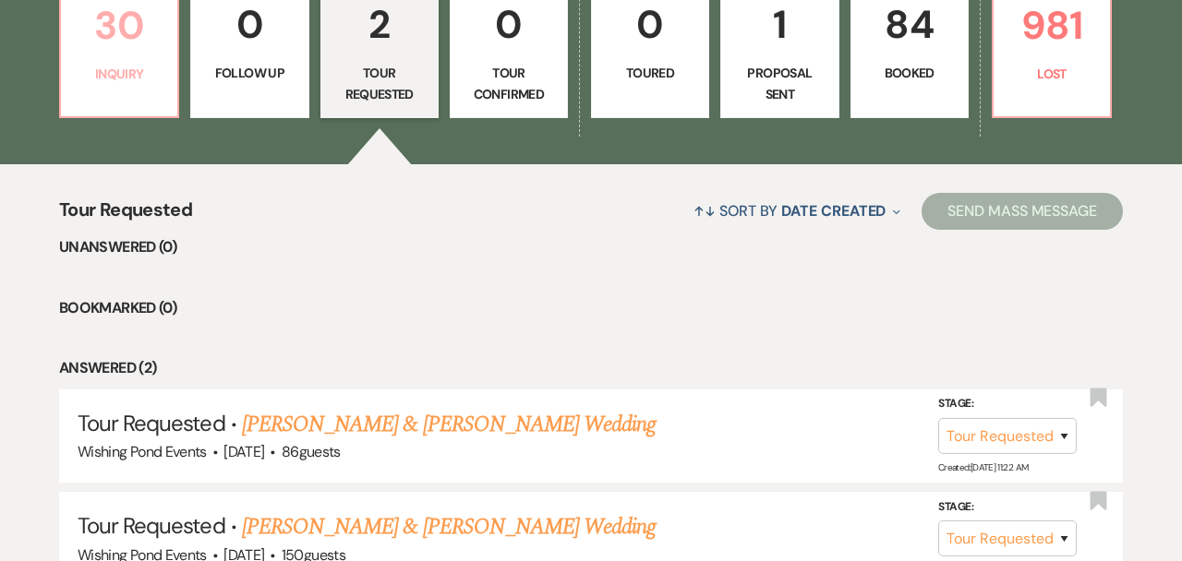
click at [146, 66] on p "Inquiry" at bounding box center [119, 74] width 94 height 20
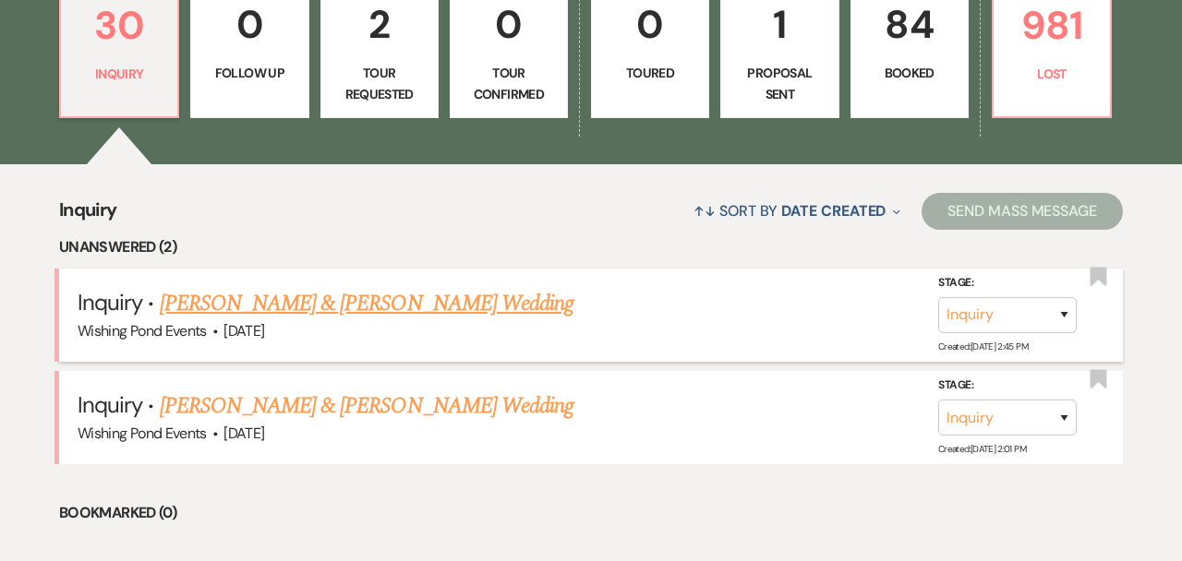
scroll to position [645, 0]
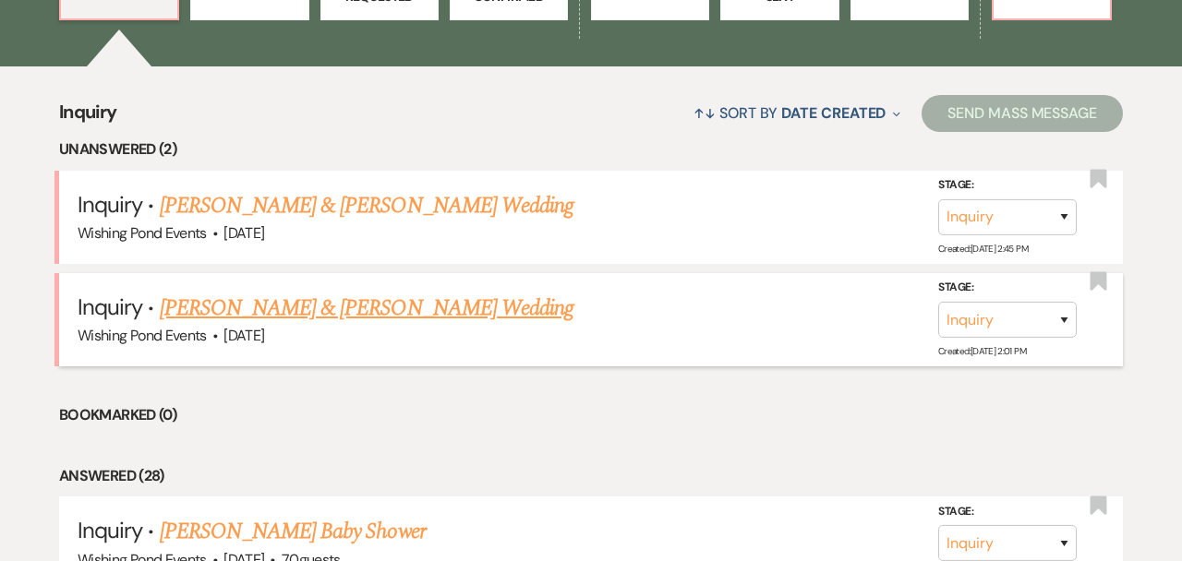
click at [426, 308] on link "[PERSON_NAME] & [PERSON_NAME] Wedding" at bounding box center [367, 308] width 414 height 33
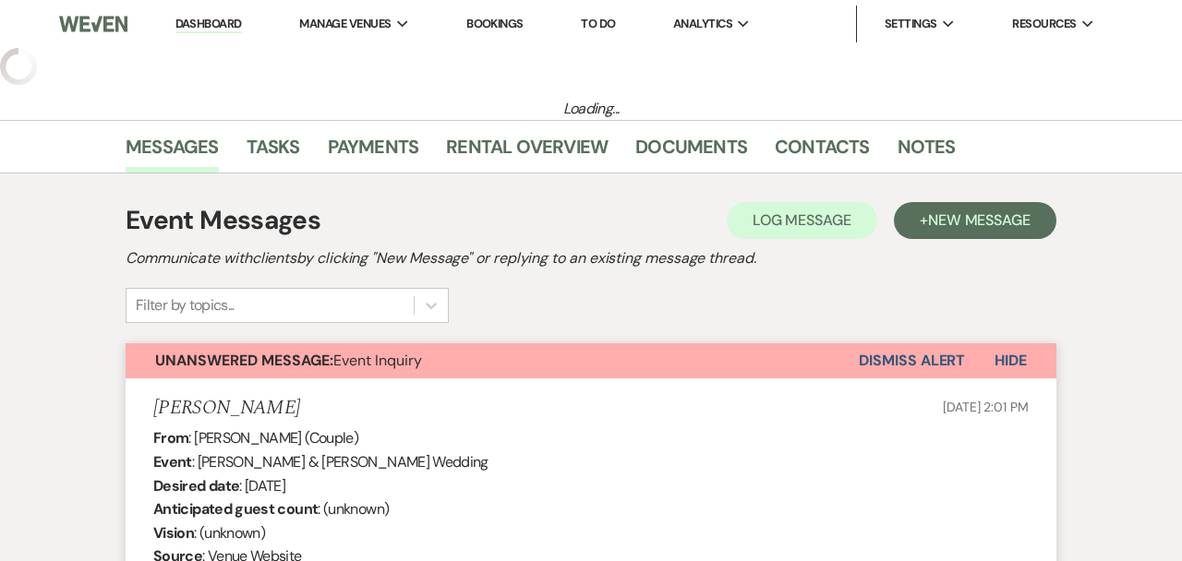
select select "5"
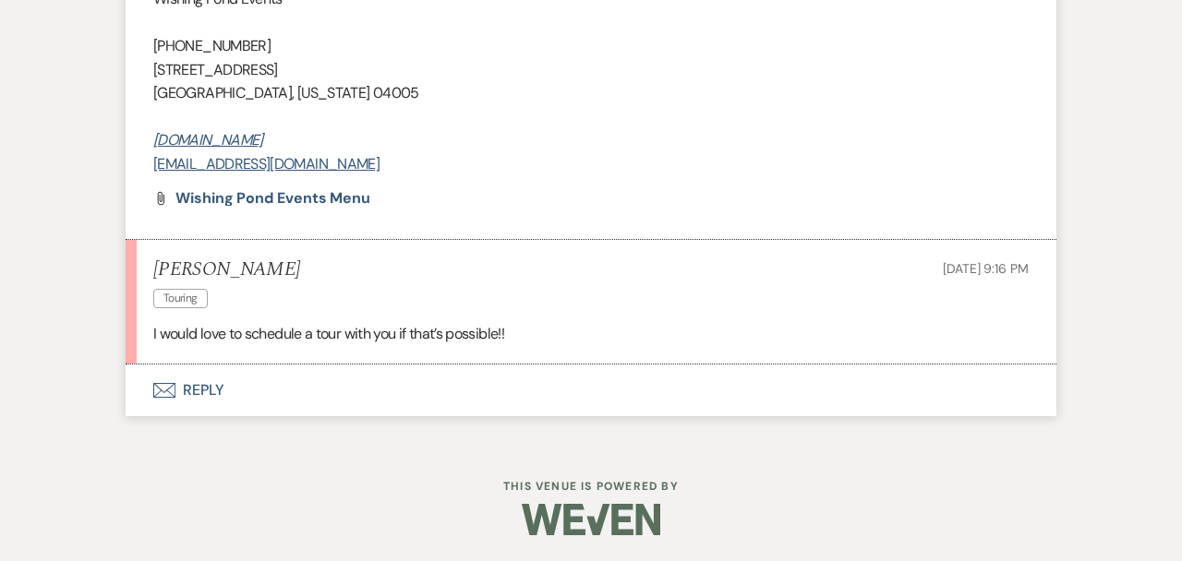
scroll to position [1674, 0]
click at [372, 384] on button "Envelope Reply" at bounding box center [591, 389] width 931 height 52
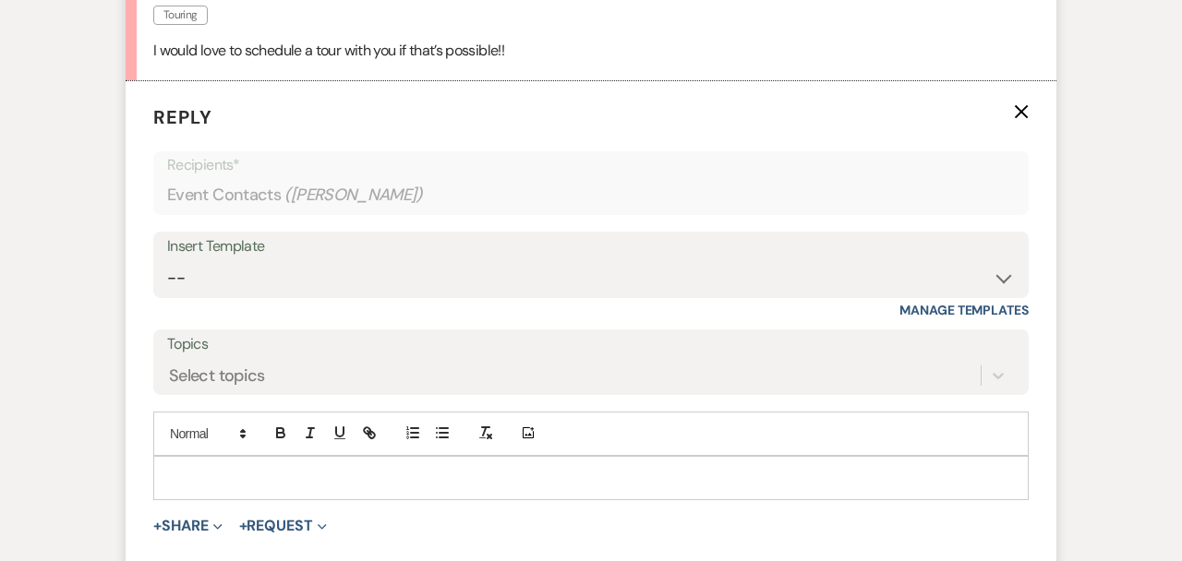
scroll to position [2029, 0]
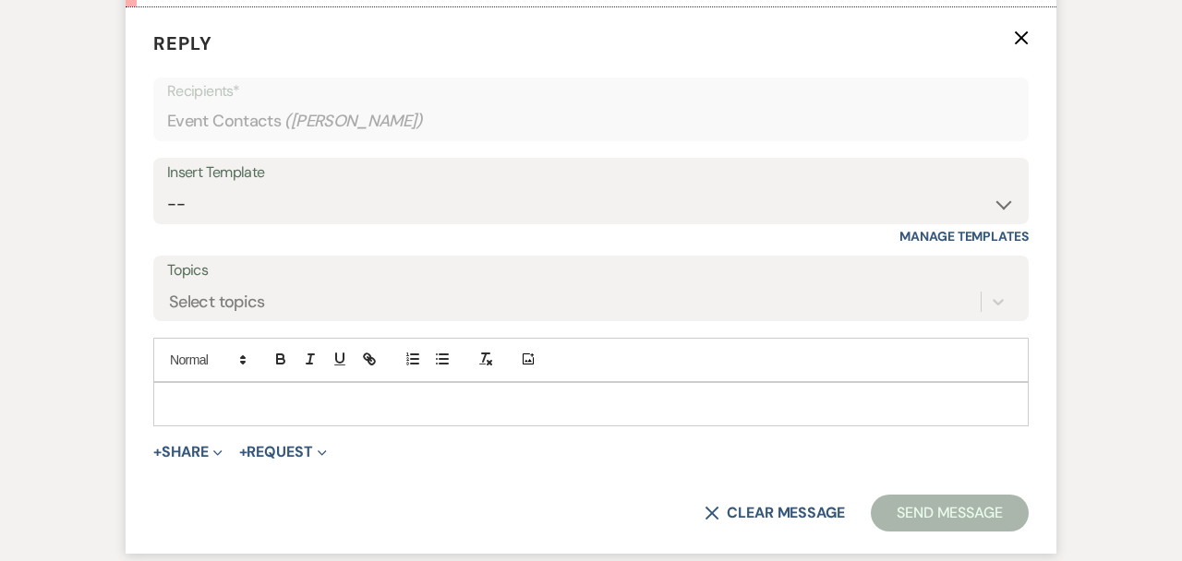
click at [363, 411] on p at bounding box center [591, 404] width 846 height 20
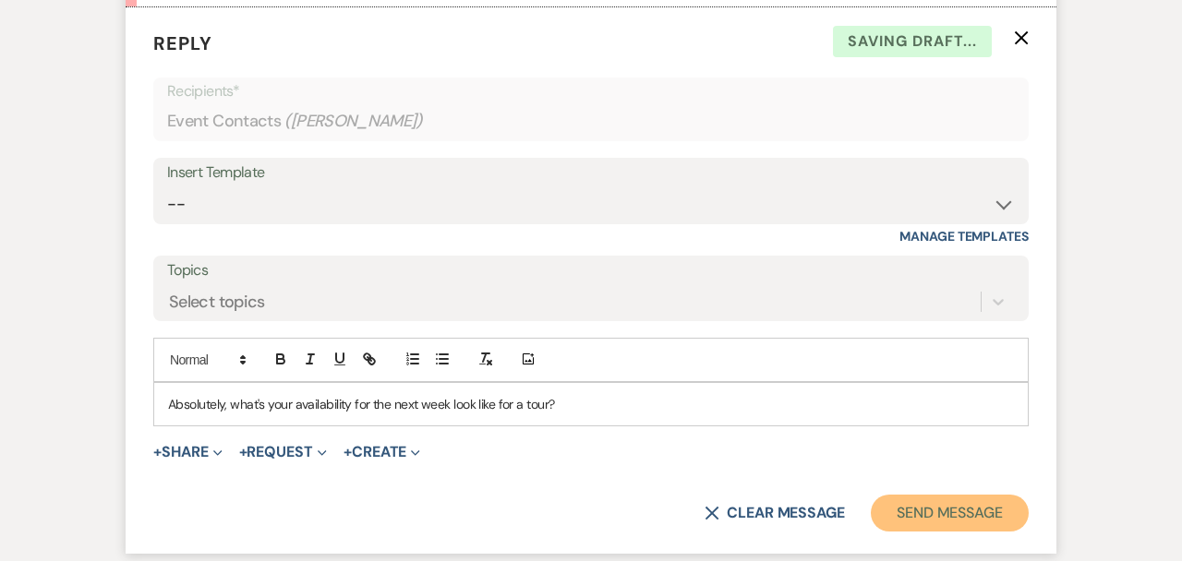
click at [952, 514] on button "Send Message" at bounding box center [950, 513] width 158 height 37
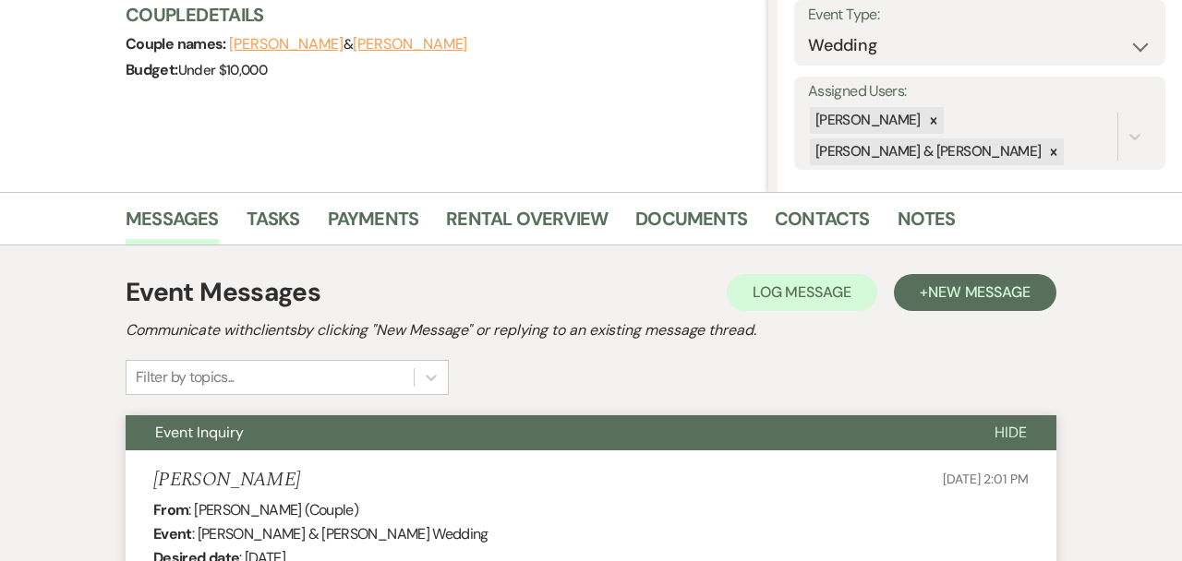
scroll to position [0, 0]
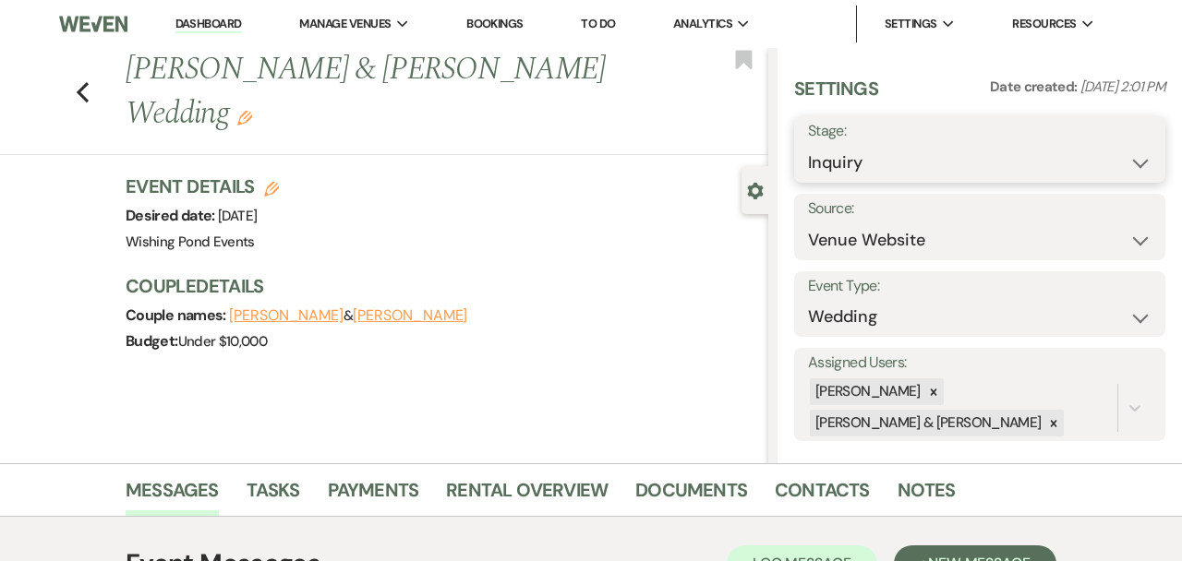
click at [888, 147] on select "Inquiry Follow Up Tour Requested Tour Confirmed Toured Proposal Sent Booked Lost" at bounding box center [979, 163] width 343 height 36
select select "2"
click at [1051, 422] on icon at bounding box center [1054, 423] width 6 height 6
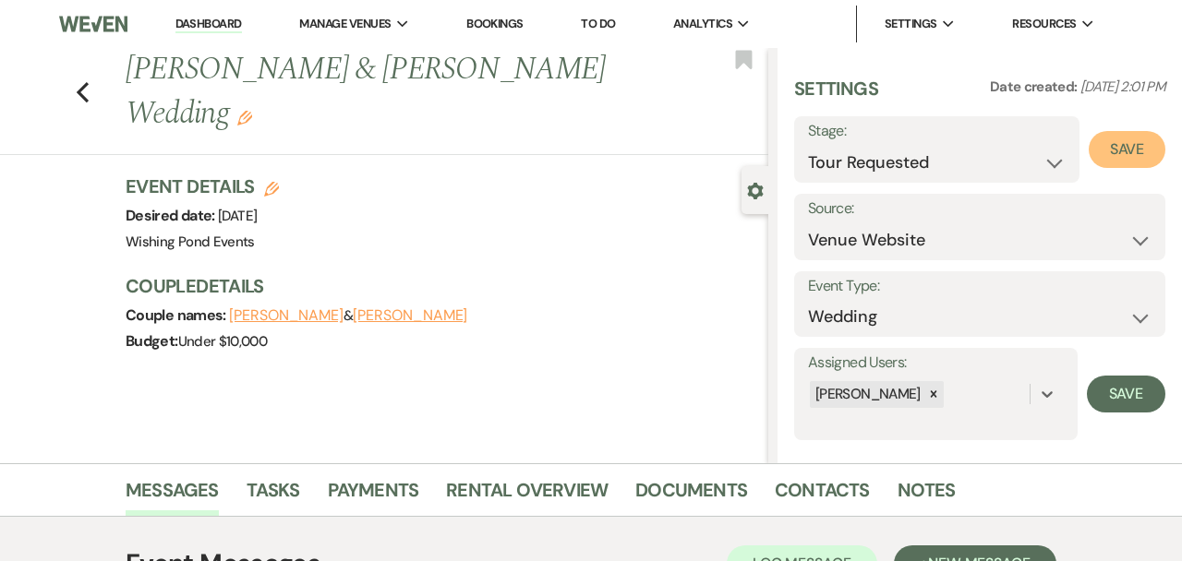
click at [1136, 143] on button "Save" at bounding box center [1127, 149] width 77 height 37
click at [78, 89] on icon "Previous" at bounding box center [83, 92] width 14 height 22
select select "2"
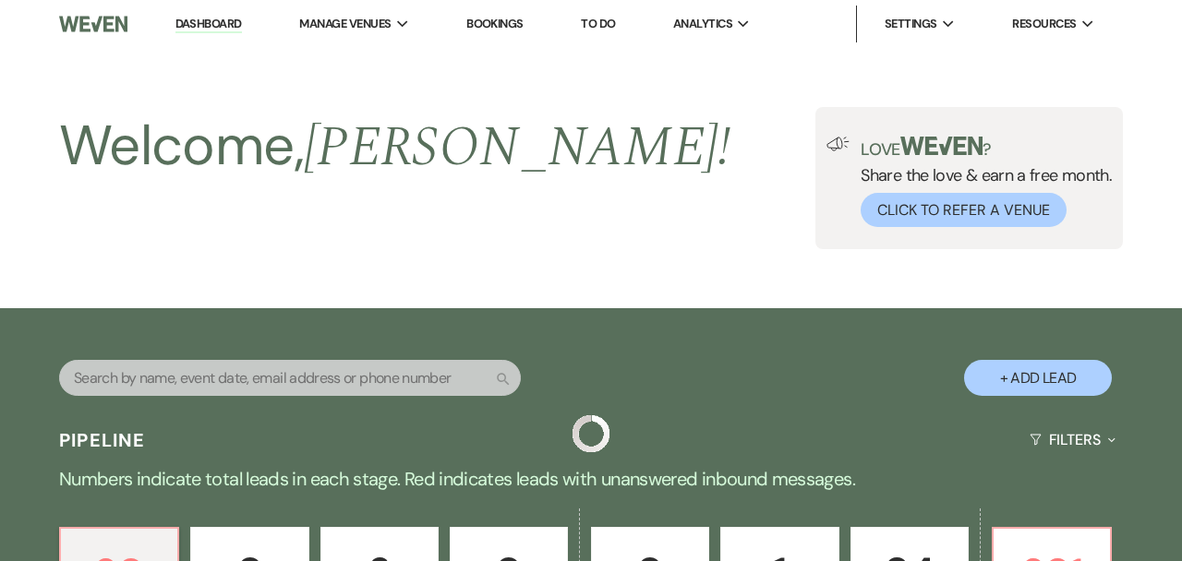
scroll to position [645, 0]
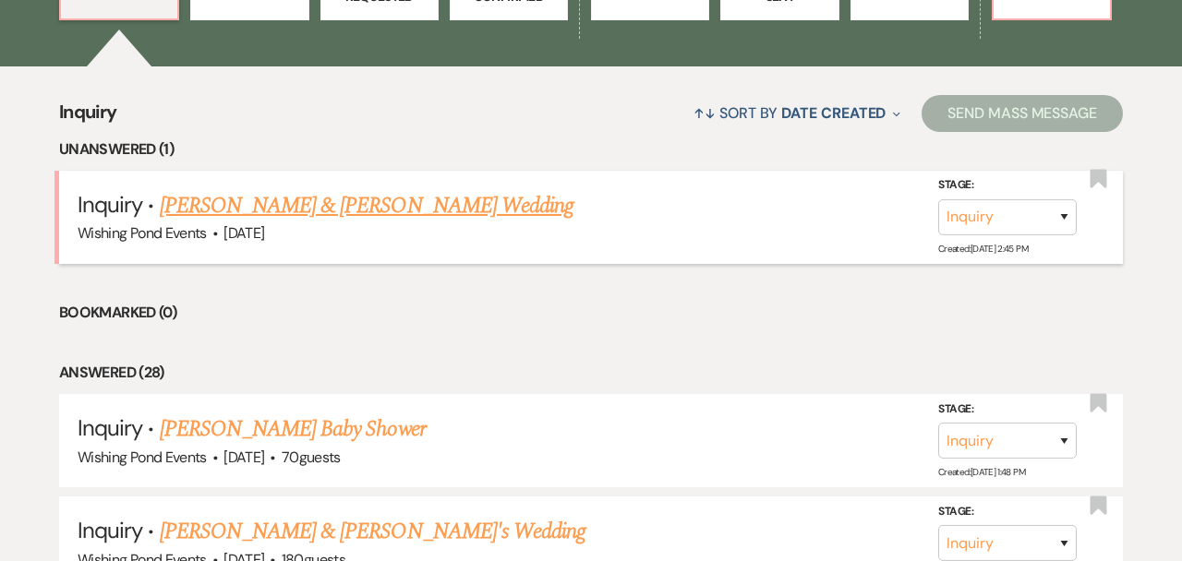
click at [277, 192] on link "[PERSON_NAME] & [PERSON_NAME] Wedding" at bounding box center [367, 205] width 414 height 33
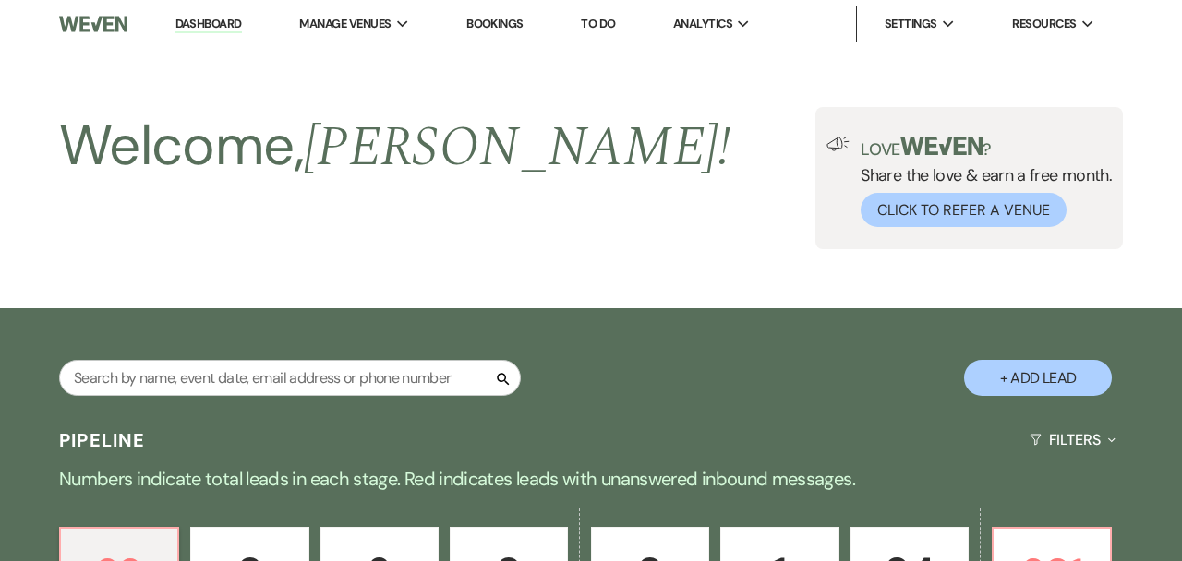
select select "5"
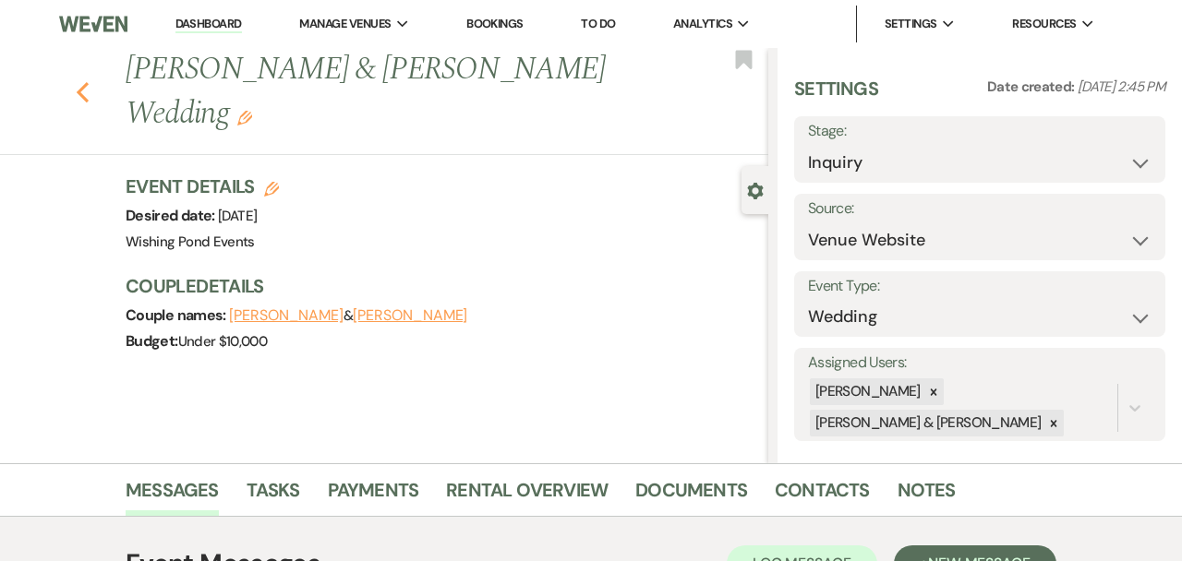
click at [77, 102] on icon "Previous" at bounding box center [83, 92] width 14 height 22
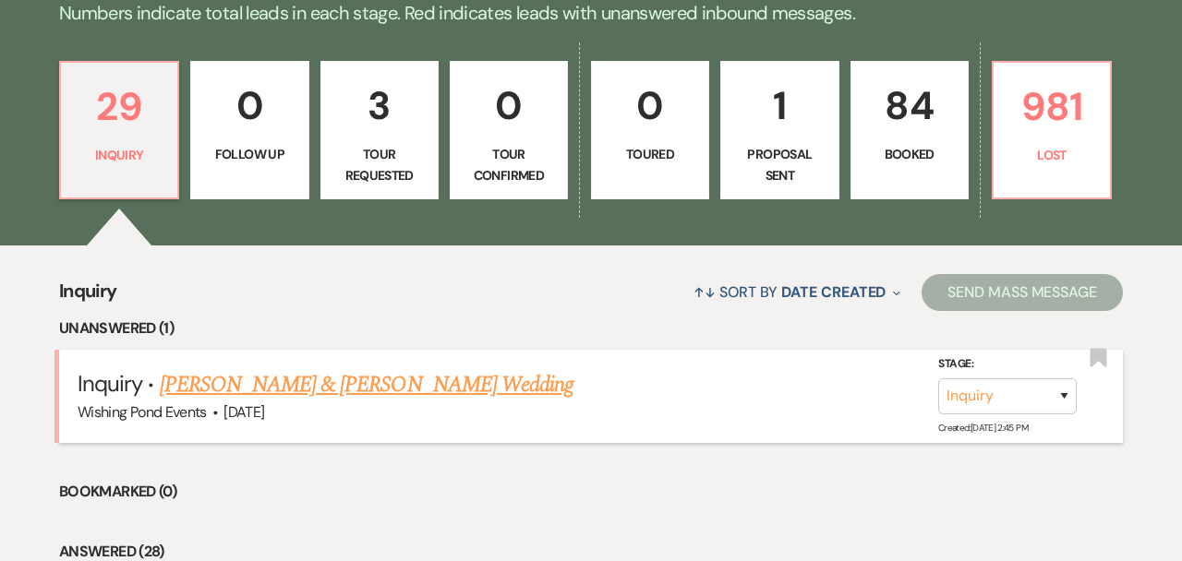
scroll to position [464, 0]
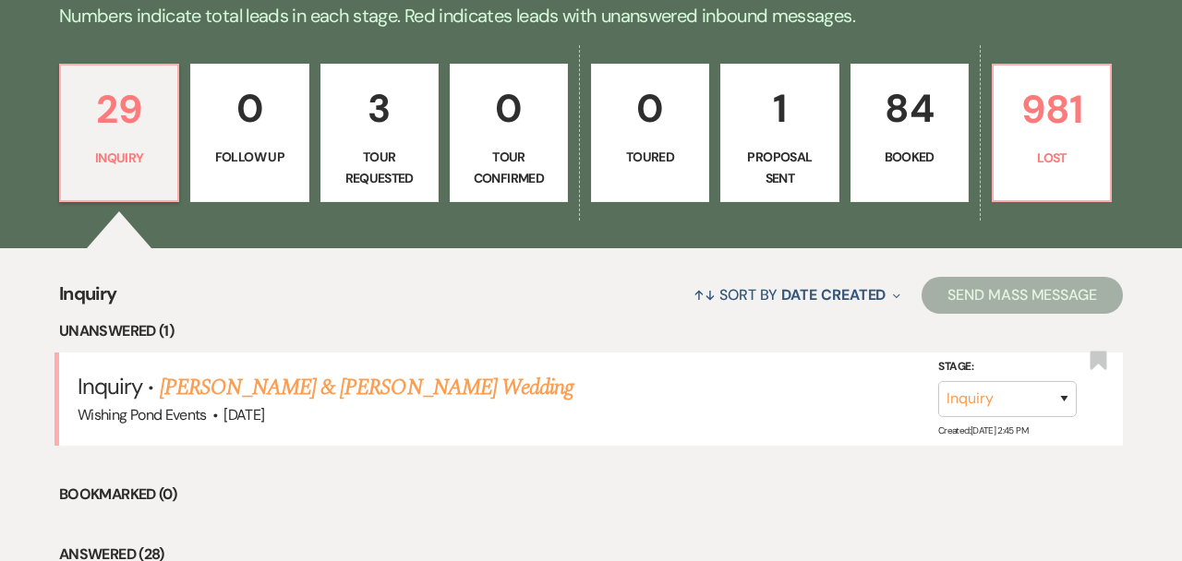
click at [384, 138] on p "3" at bounding box center [379, 109] width 94 height 62
select select "2"
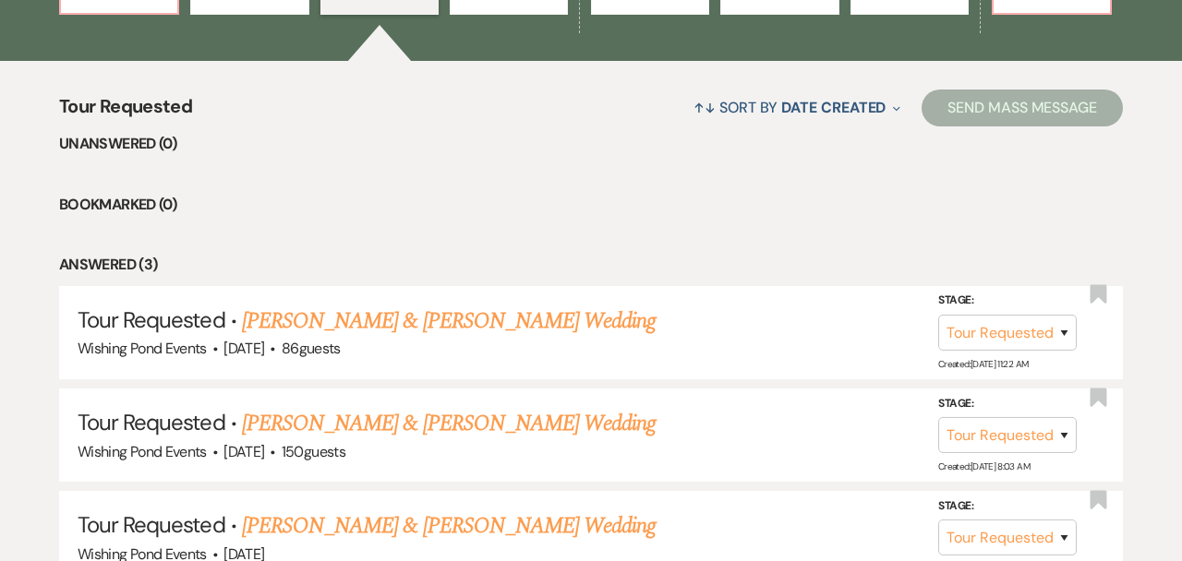
scroll to position [717, 0]
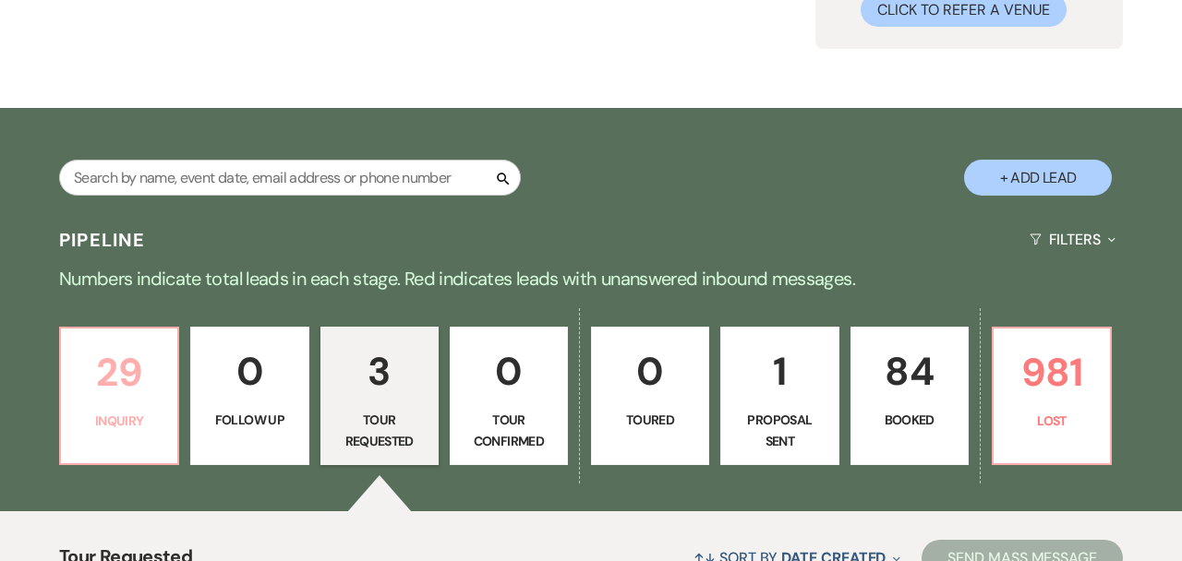
click at [96, 375] on p "29" at bounding box center [119, 373] width 94 height 62
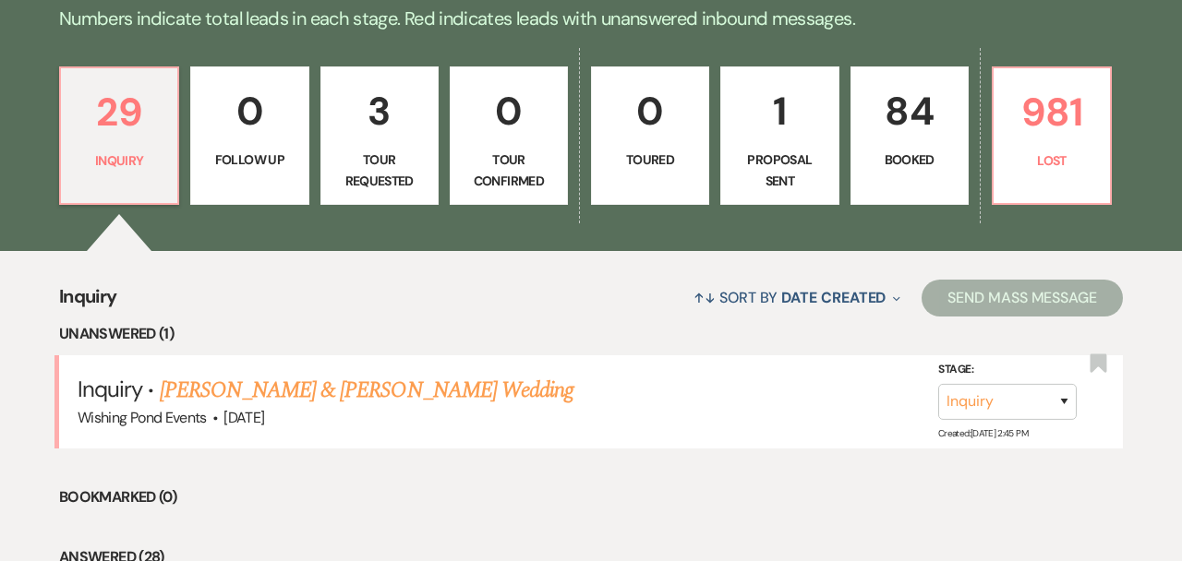
scroll to position [462, 0]
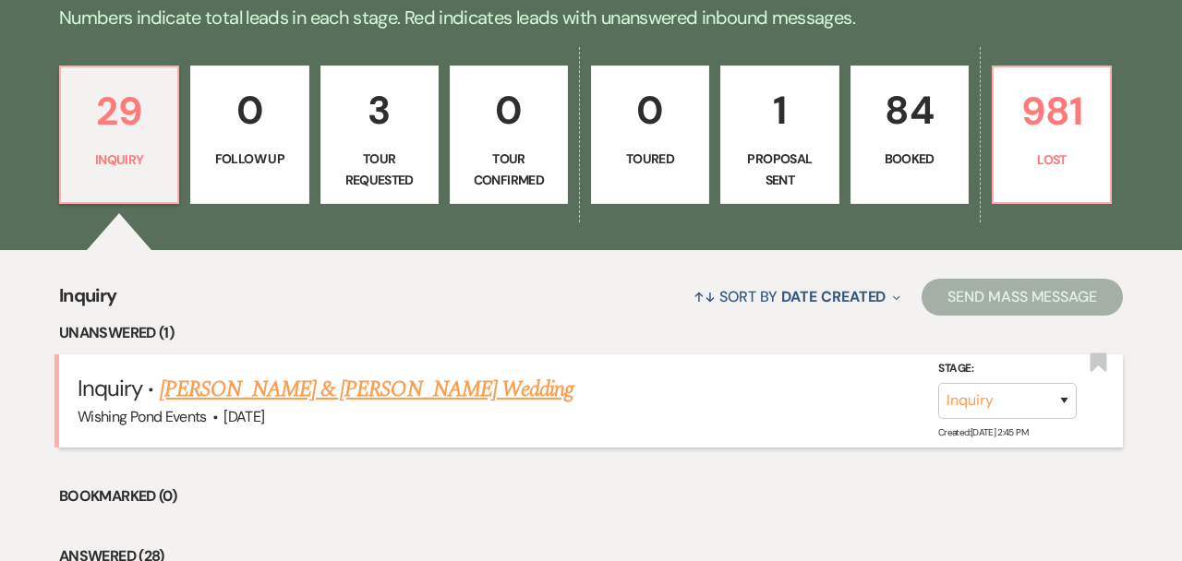
click at [374, 389] on link "[PERSON_NAME] & [PERSON_NAME] Wedding" at bounding box center [367, 389] width 414 height 33
select select "5"
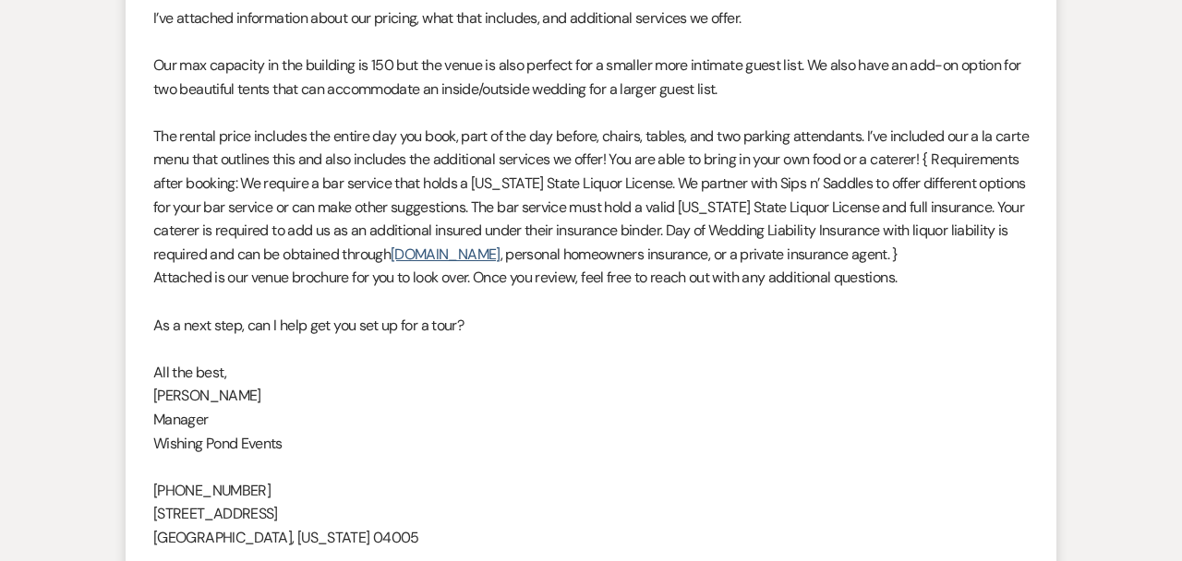
scroll to position [1698, 0]
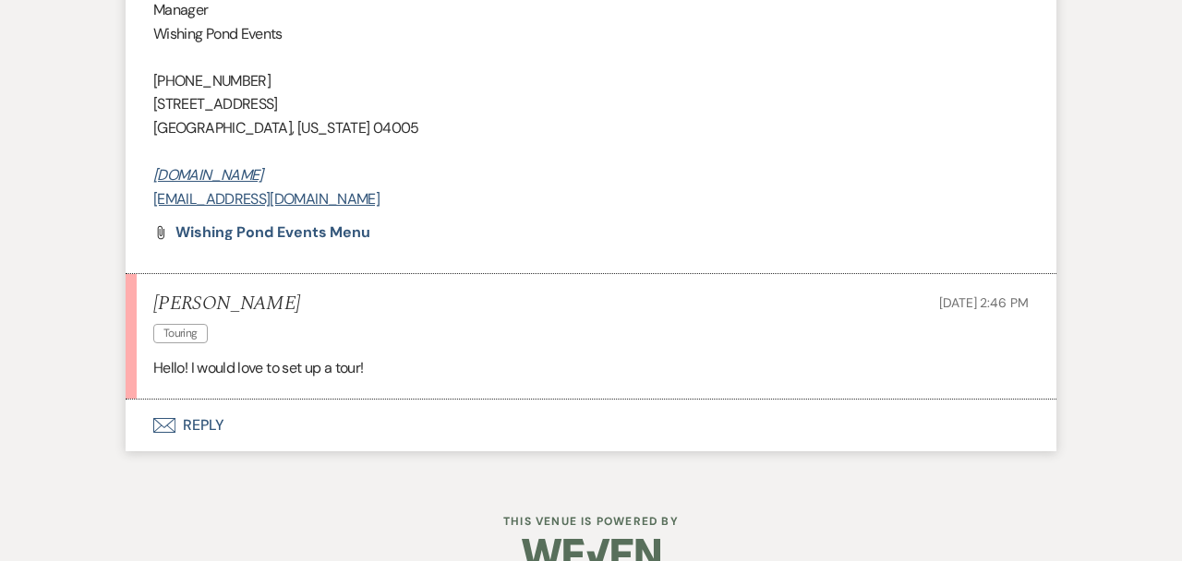
click at [334, 412] on button "Envelope Reply" at bounding box center [591, 426] width 931 height 52
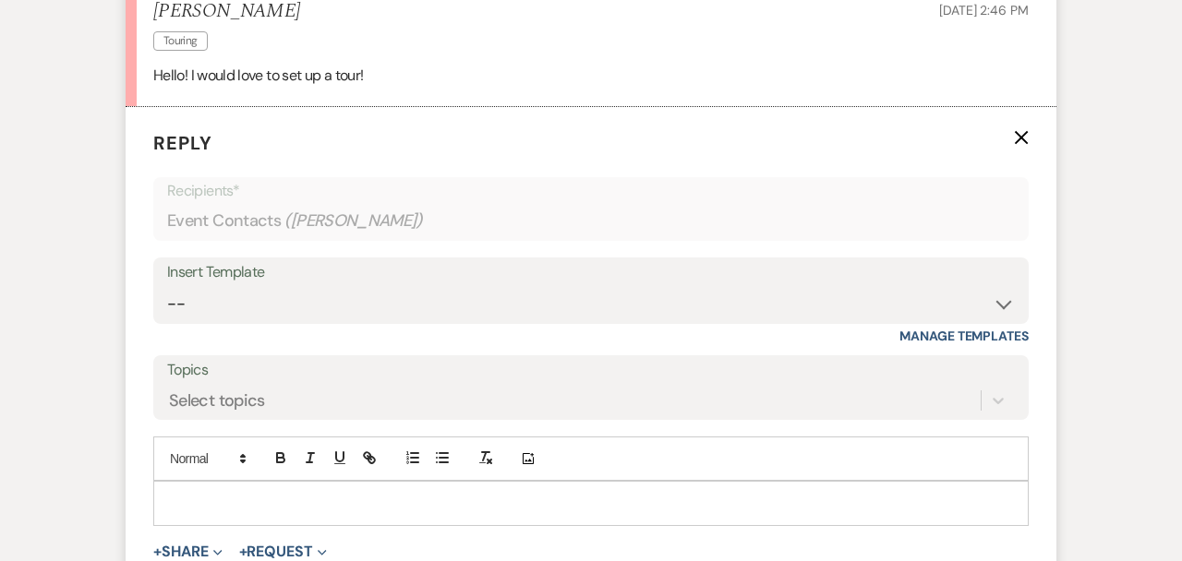
scroll to position [2053, 0]
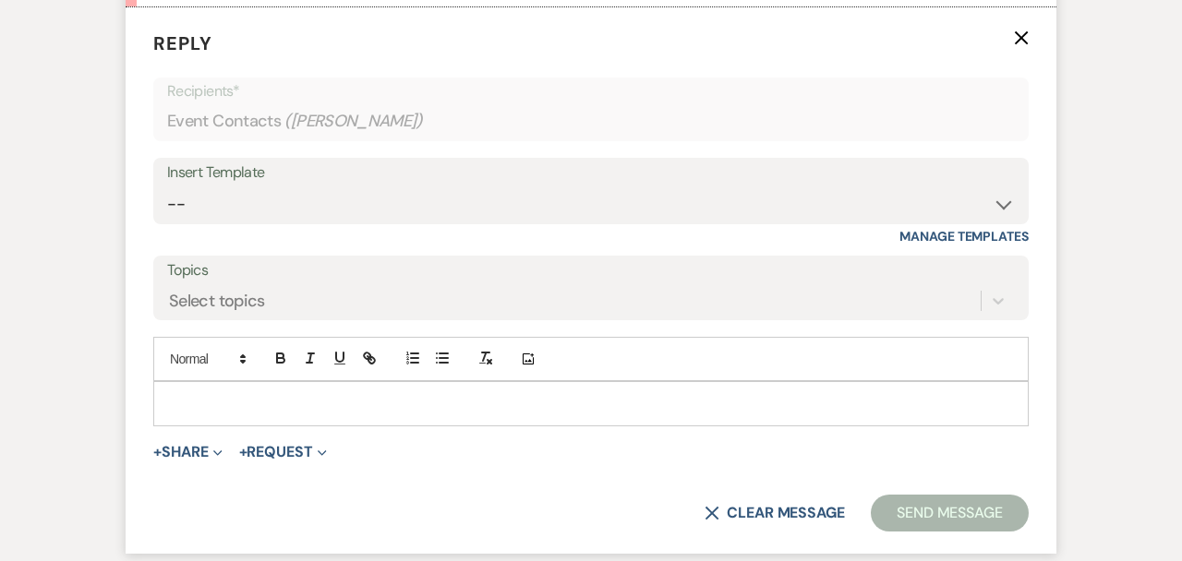
click at [339, 413] on p at bounding box center [591, 403] width 846 height 20
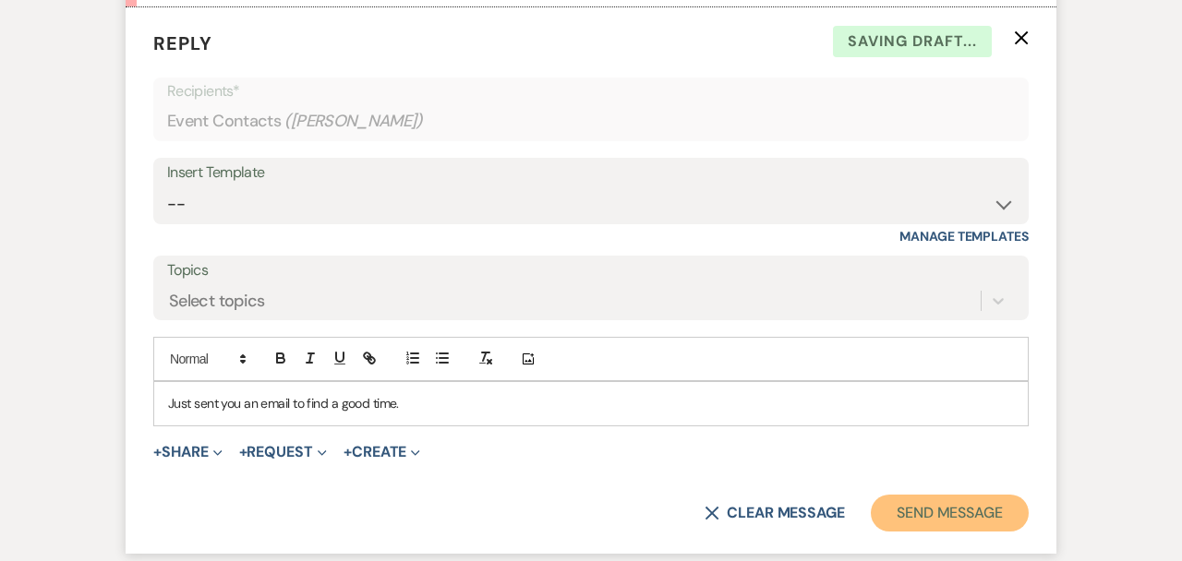
click at [904, 499] on button "Send Message" at bounding box center [950, 513] width 158 height 37
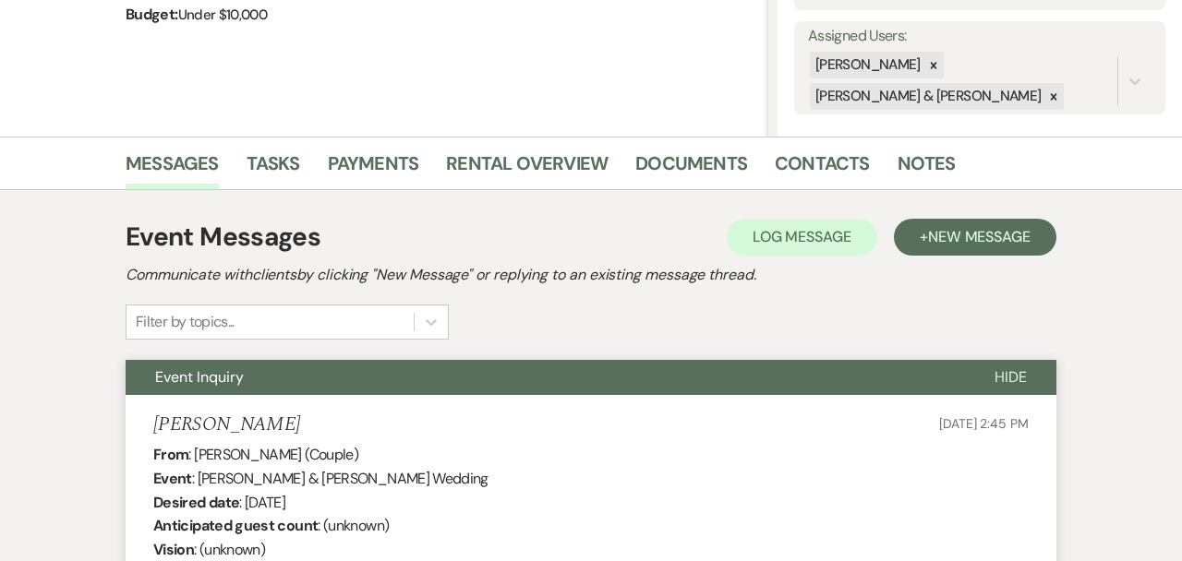
scroll to position [0, 0]
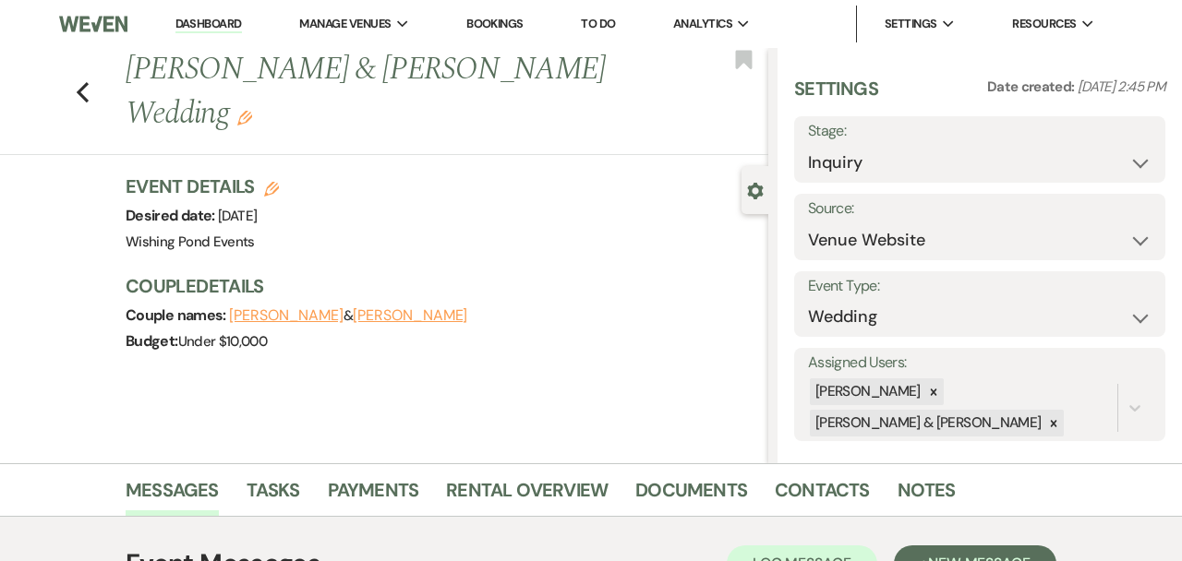
click at [73, 95] on div "Previous [PERSON_NAME] & [PERSON_NAME] Wedding Edit Bookmark" at bounding box center [379, 101] width 777 height 107
click at [83, 92] on icon "Previous" at bounding box center [83, 92] width 14 height 22
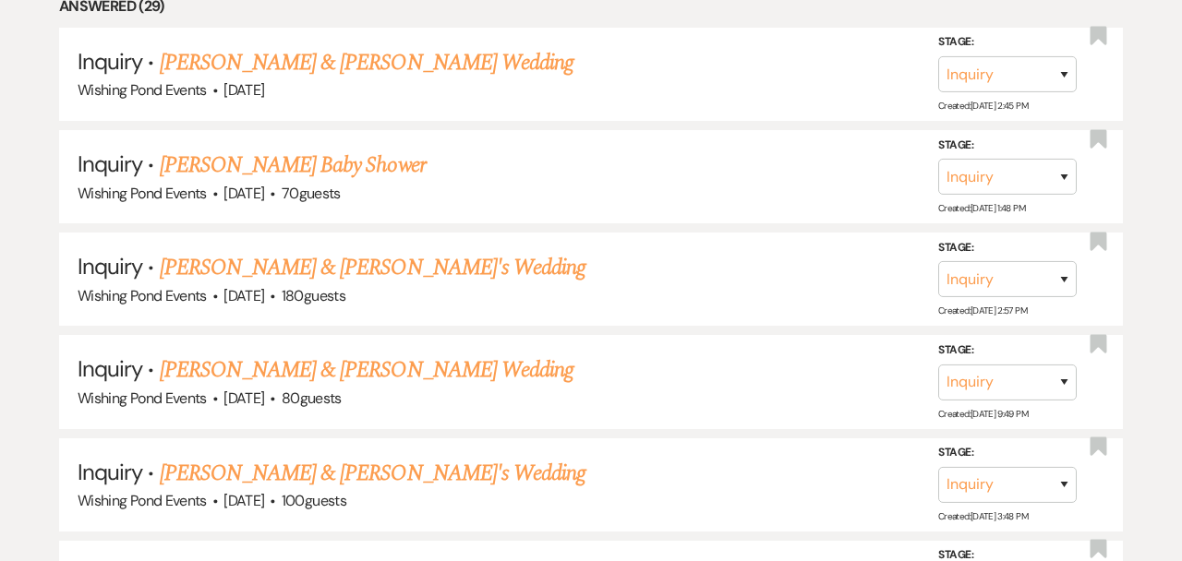
scroll to position [946, 0]
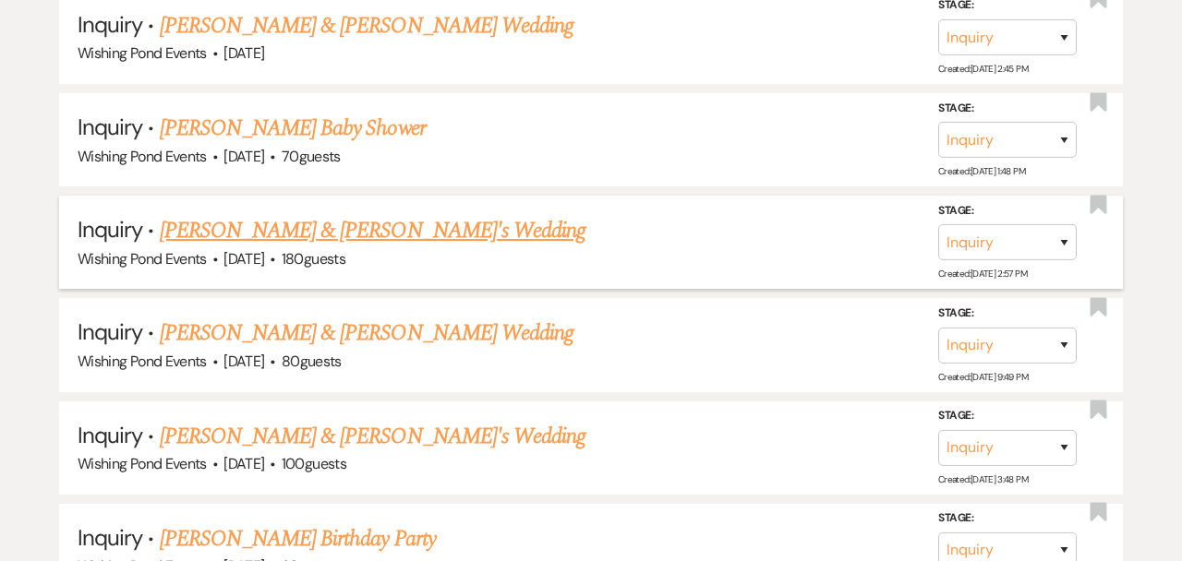
click at [324, 223] on link "[PERSON_NAME] & [PERSON_NAME]'s Wedding" at bounding box center [373, 230] width 427 height 33
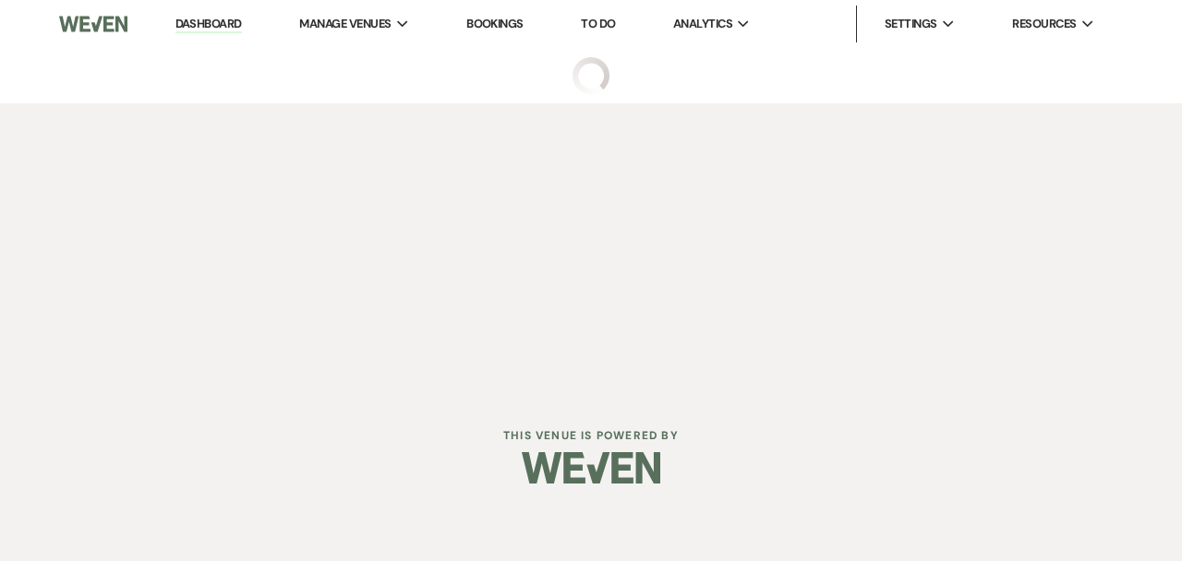
select select "5"
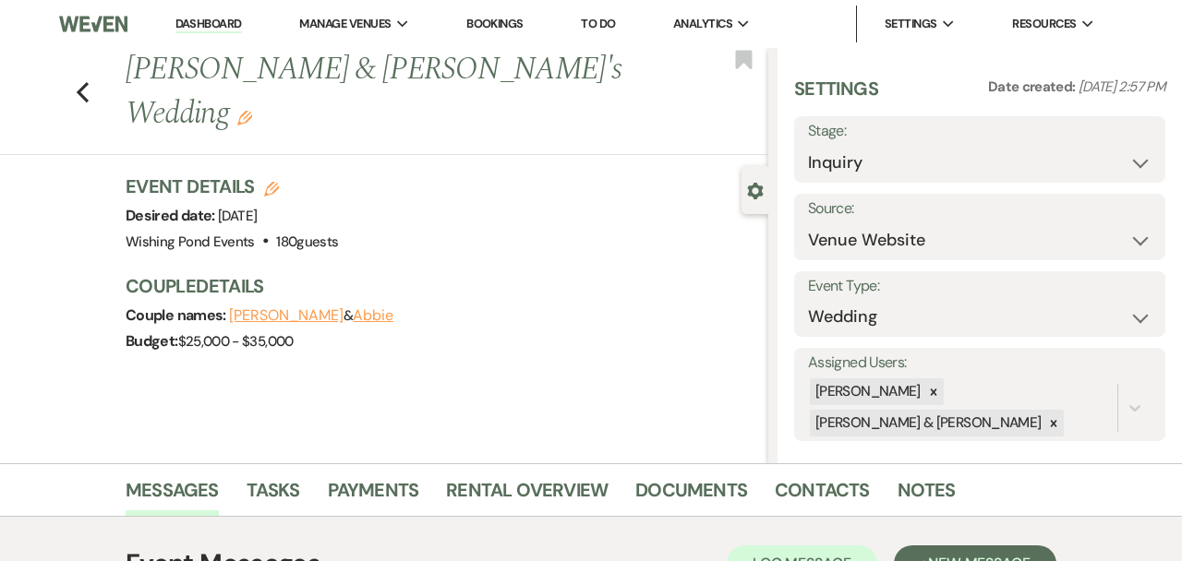
scroll to position [338, 0]
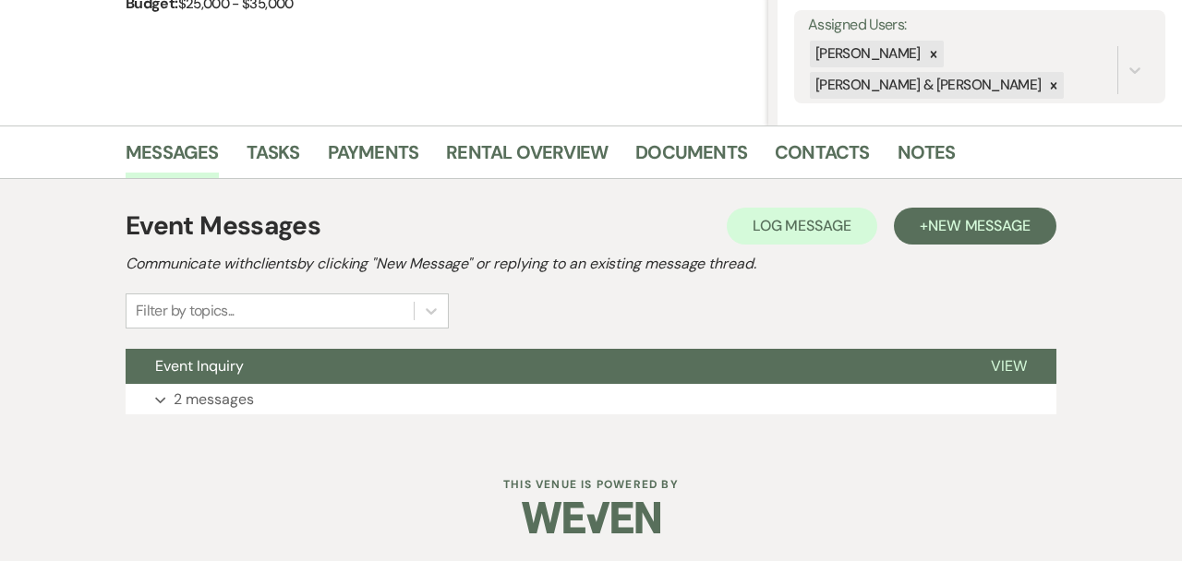
click at [341, 437] on div "Event Messages Log Log Message + New Message Communicate with clients by clicki…" at bounding box center [591, 310] width 1053 height 263
click at [341, 403] on button "Expand 2 messages" at bounding box center [591, 399] width 931 height 31
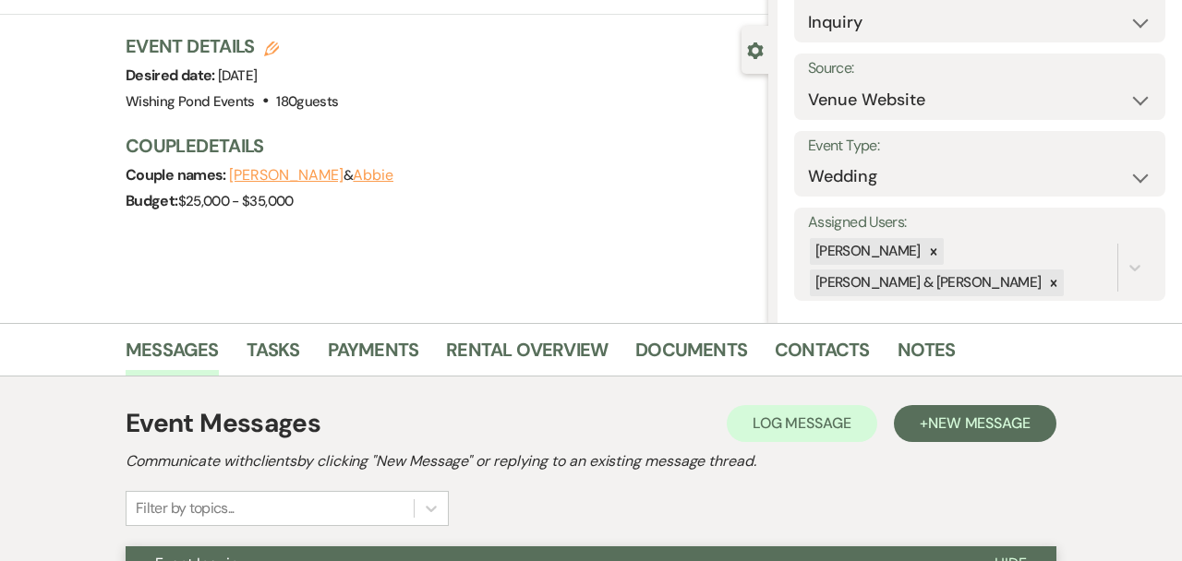
scroll to position [0, 0]
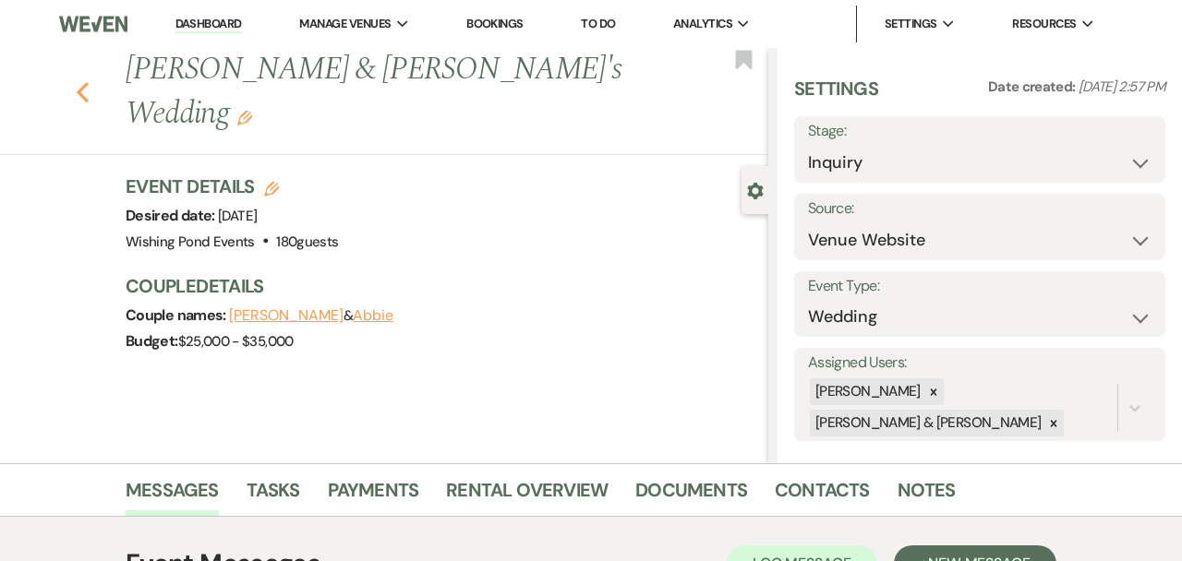
click at [80, 81] on icon "Previous" at bounding box center [83, 92] width 14 height 22
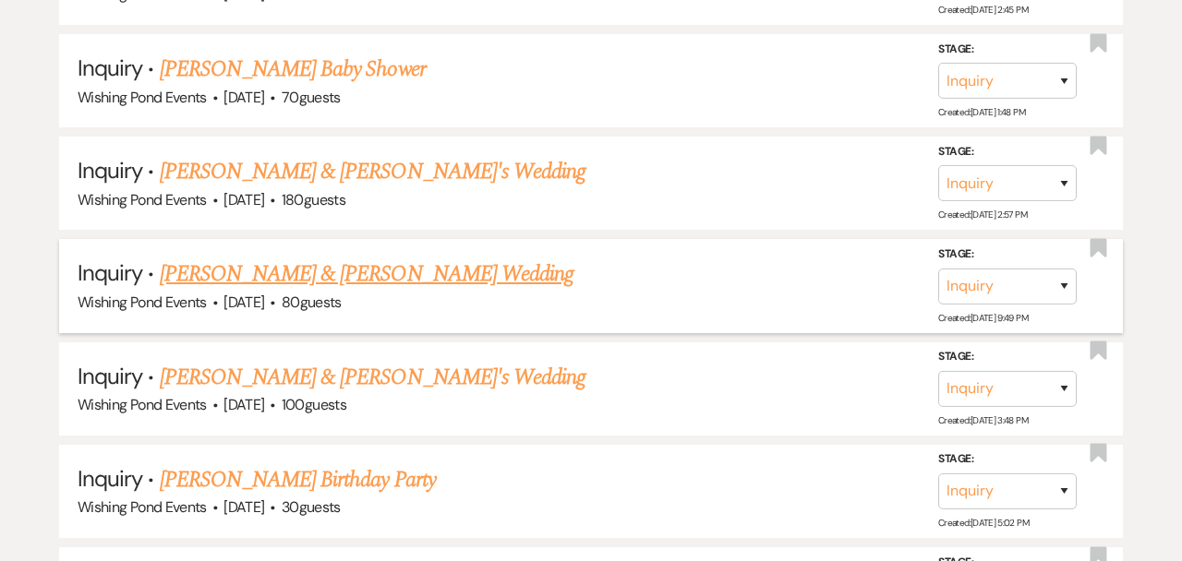
scroll to position [1007, 0]
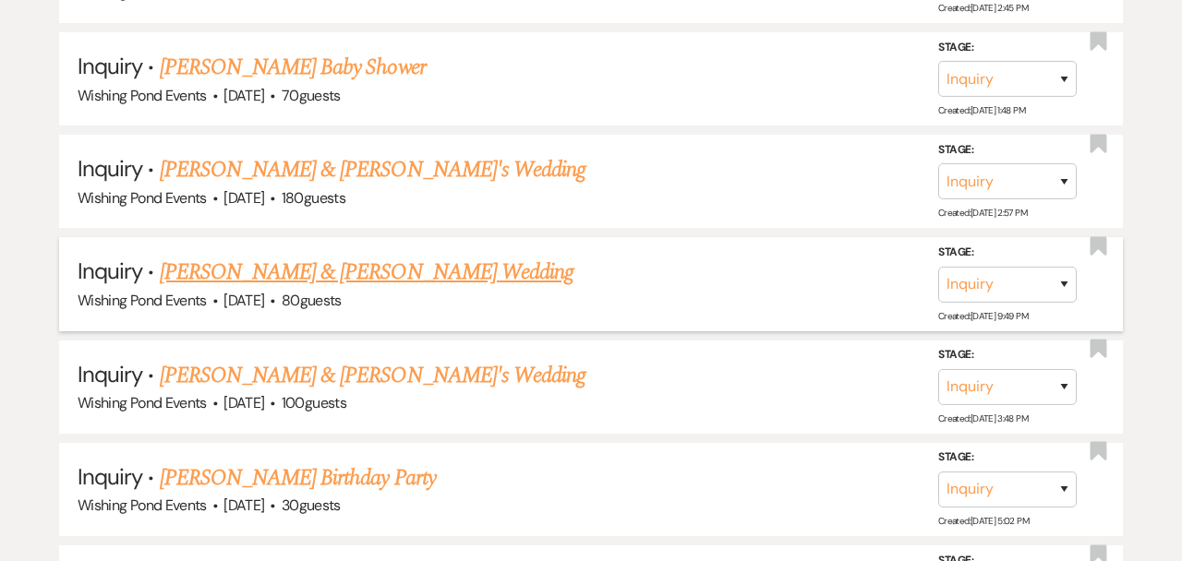
click at [309, 267] on link "[PERSON_NAME] & [PERSON_NAME] Wedding" at bounding box center [367, 272] width 414 height 33
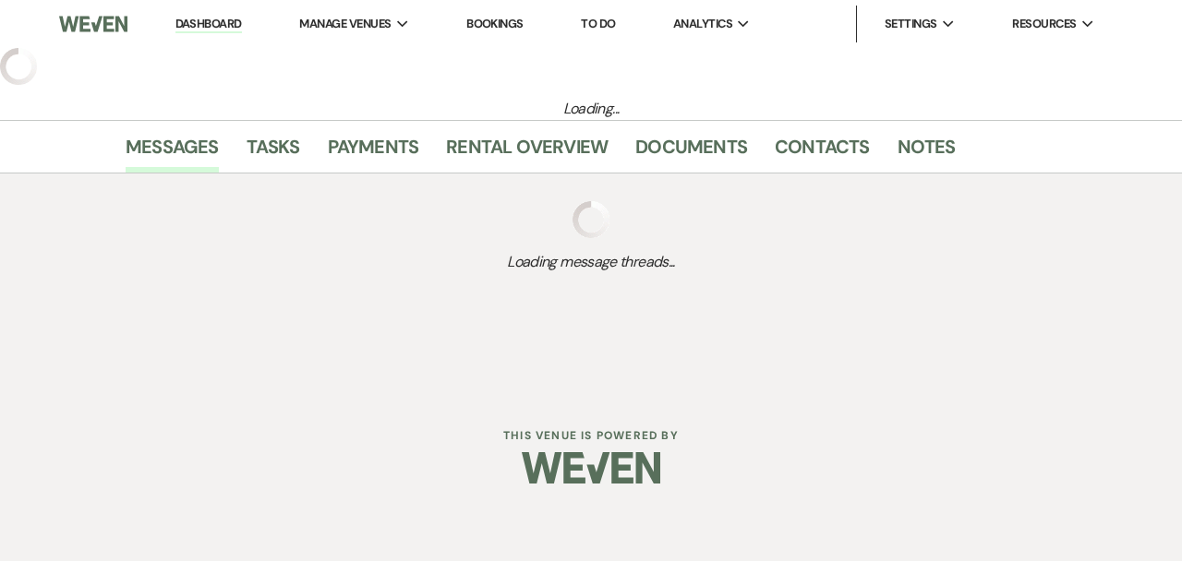
select select "5"
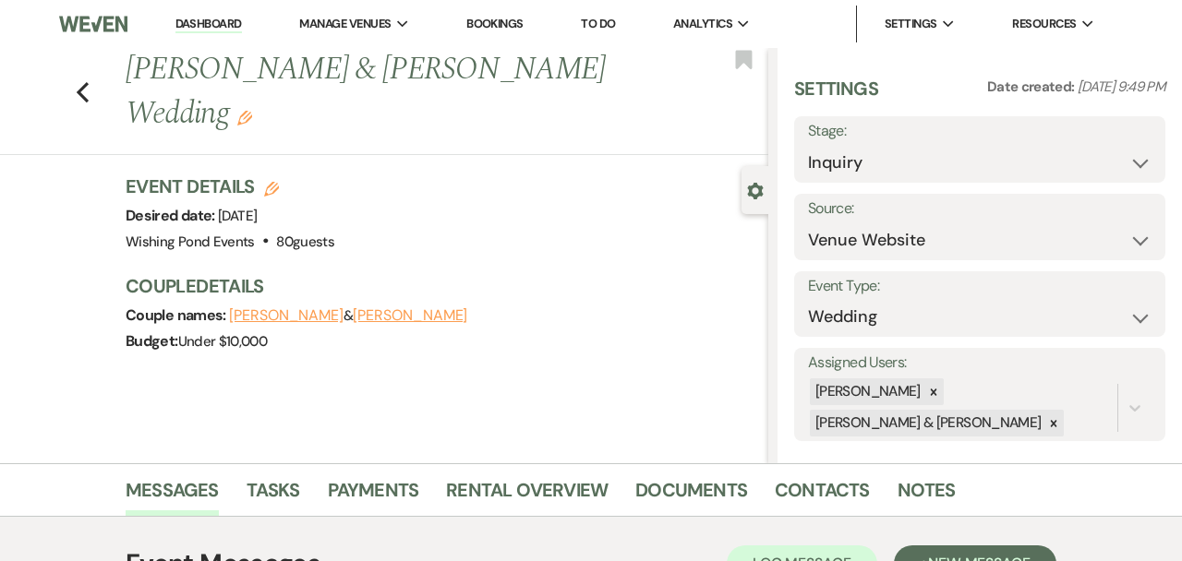
scroll to position [338, 0]
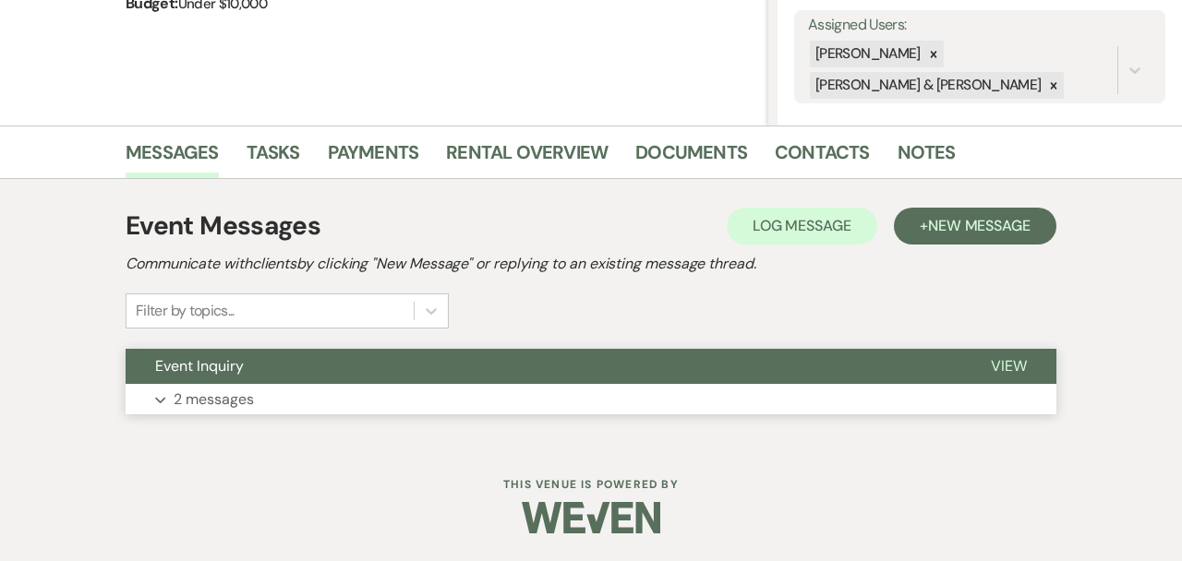
click at [333, 354] on button "Event Inquiry" at bounding box center [544, 366] width 836 height 35
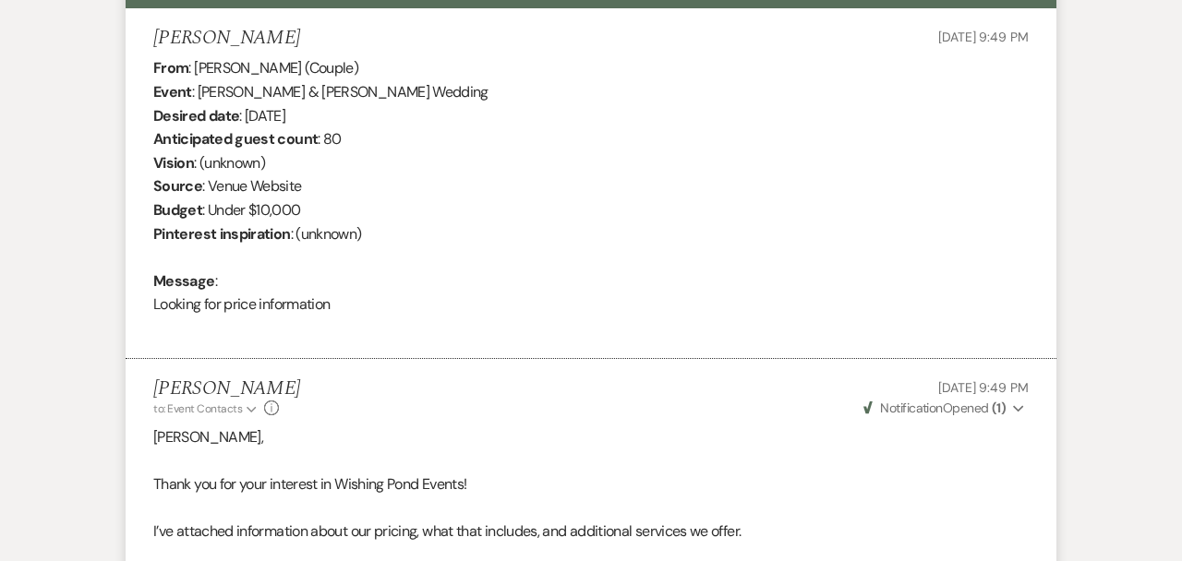
click at [333, 354] on li "[PERSON_NAME] [DATE] 9:49 PM From : [PERSON_NAME] (Couple) Event : [PERSON_NAME…" at bounding box center [591, 184] width 931 height 352
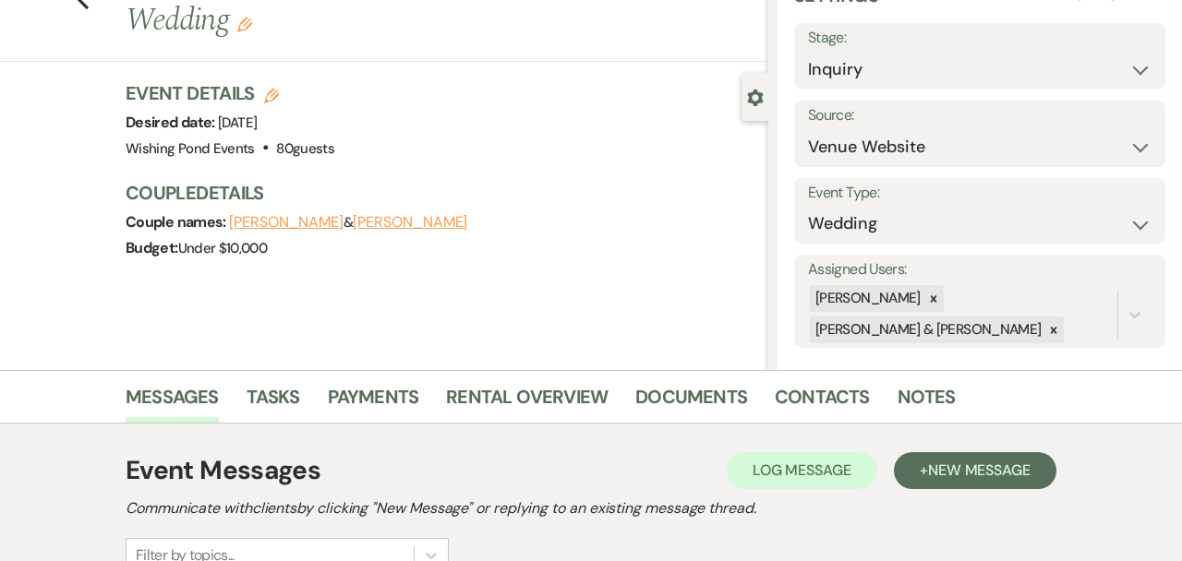
scroll to position [0, 0]
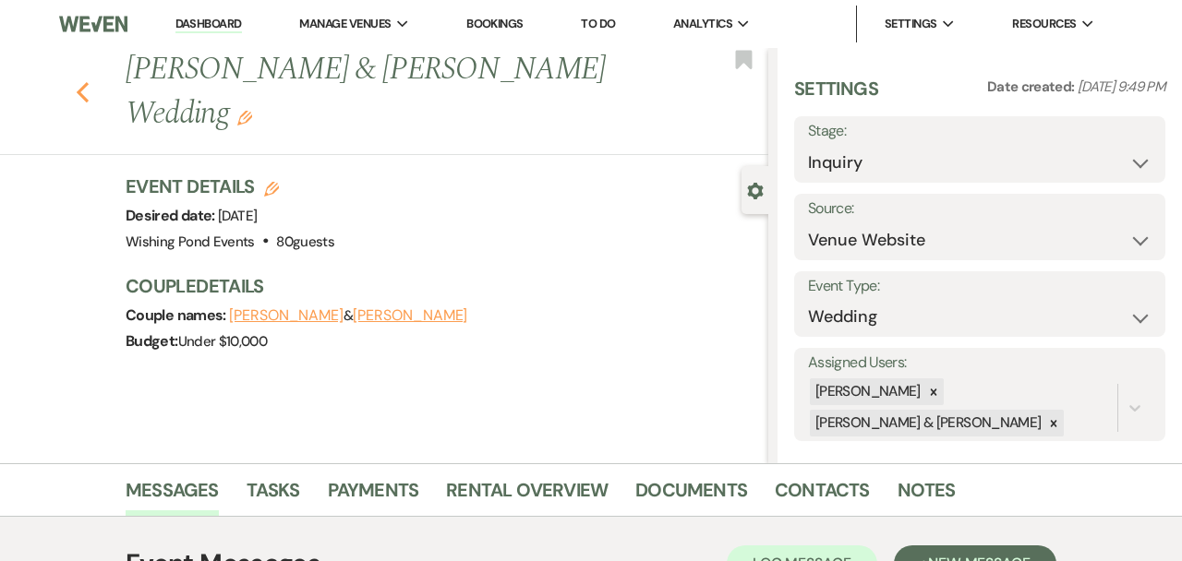
click at [76, 81] on icon "Previous" at bounding box center [83, 92] width 14 height 22
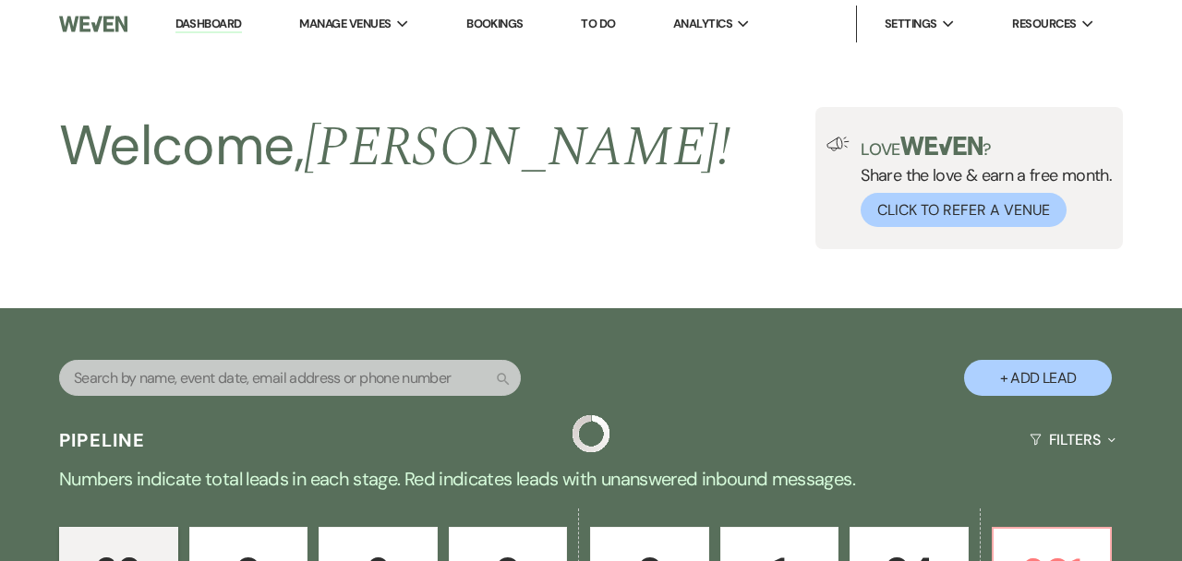
scroll to position [1007, 0]
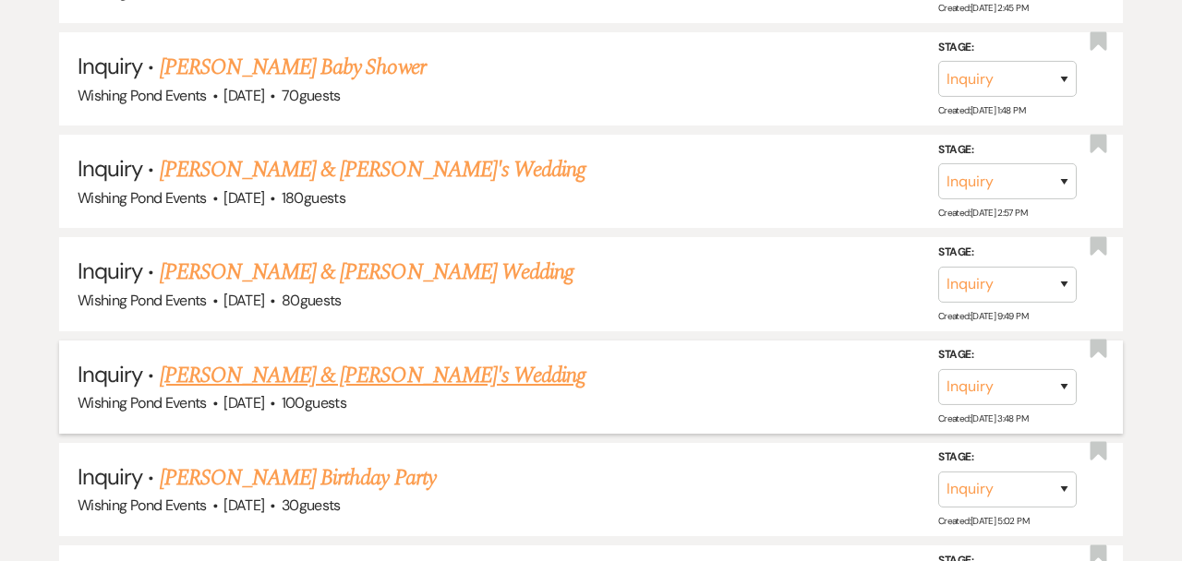
click at [290, 367] on link "[PERSON_NAME] & [PERSON_NAME]'s Wedding" at bounding box center [373, 375] width 427 height 33
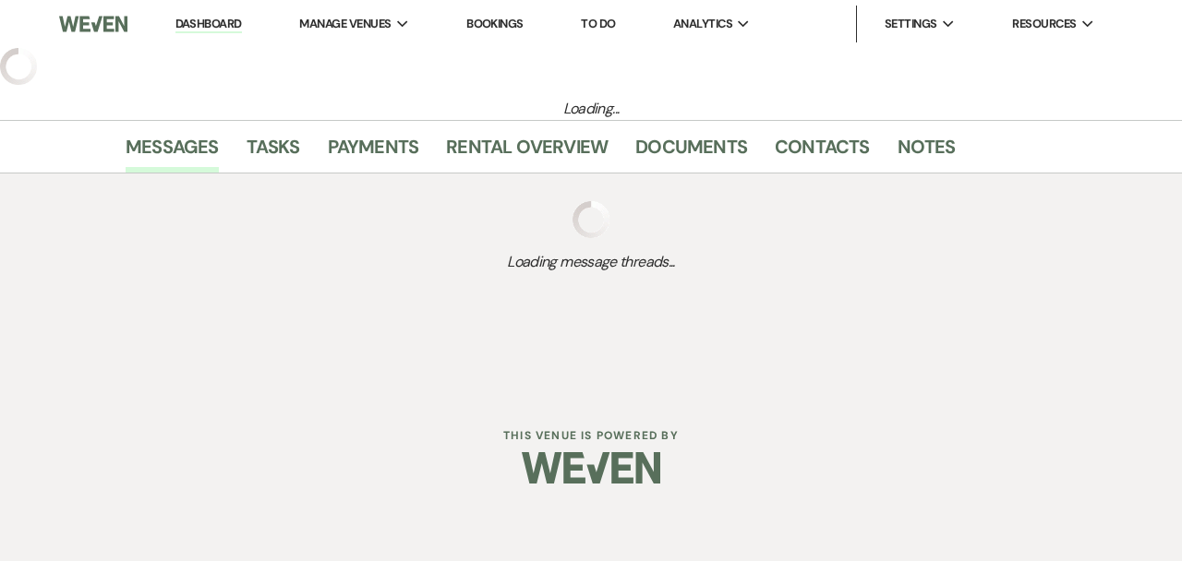
select select "5"
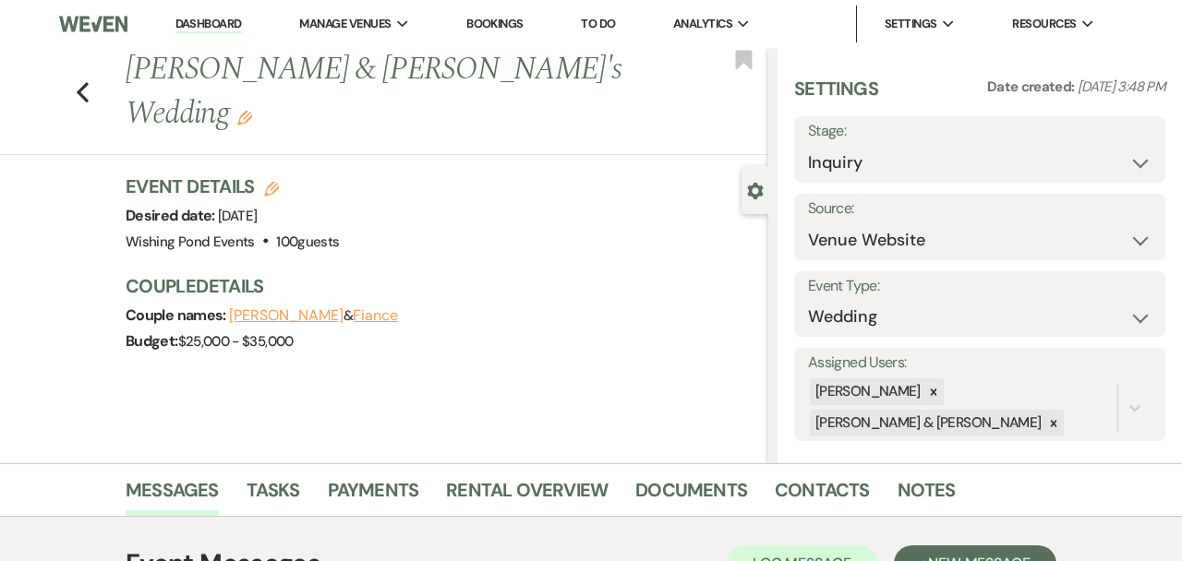
scroll to position [338, 0]
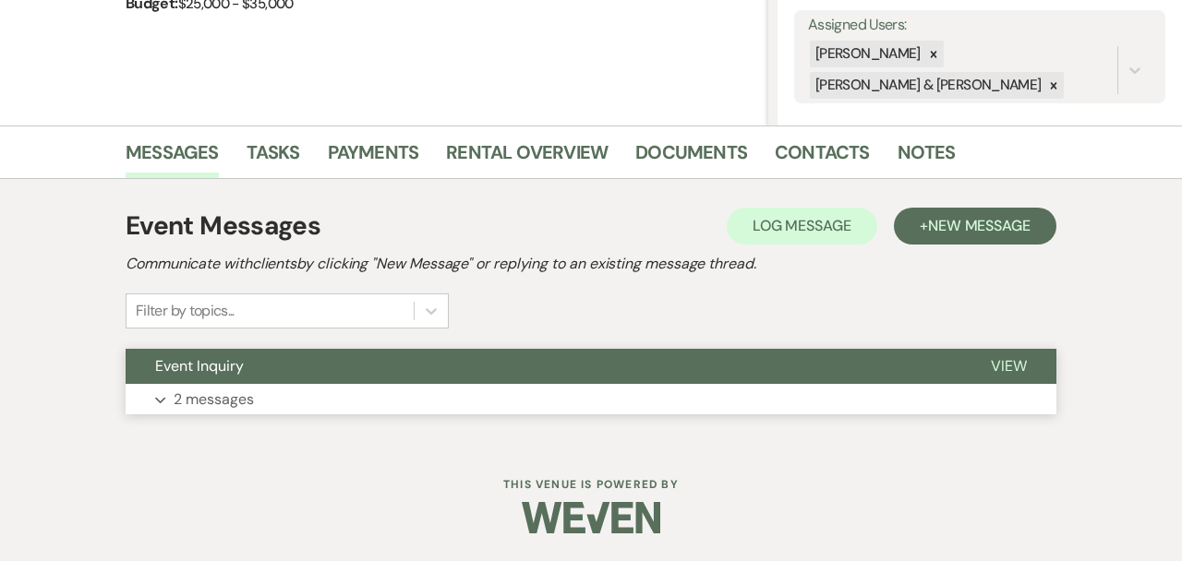
click at [291, 397] on button "Expand 2 messages" at bounding box center [591, 399] width 931 height 31
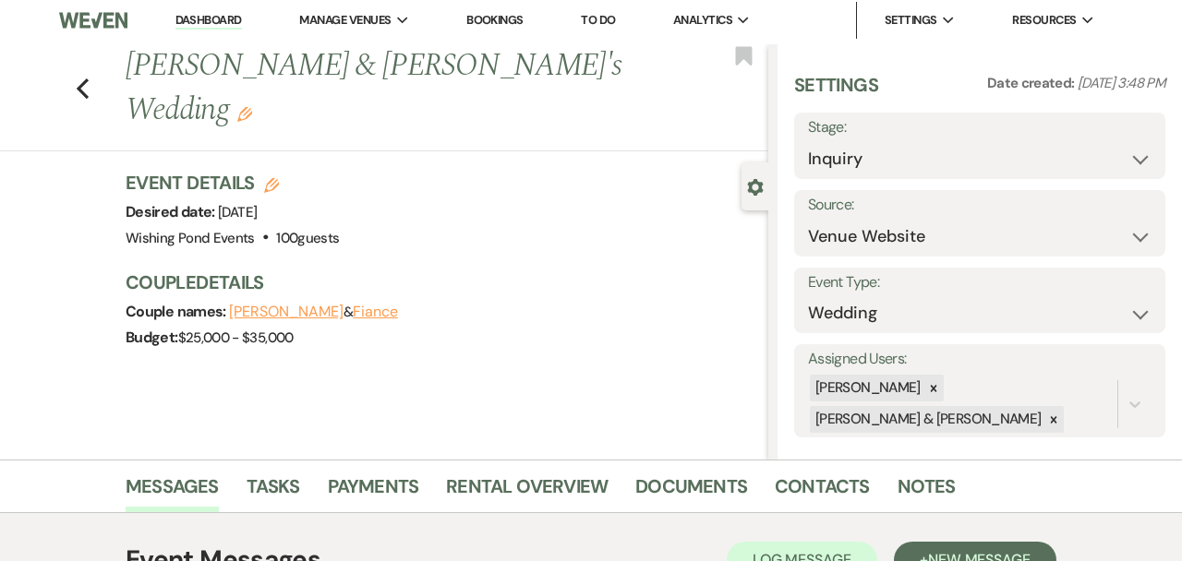
scroll to position [0, 0]
